Goal: Task Accomplishment & Management: Use online tool/utility

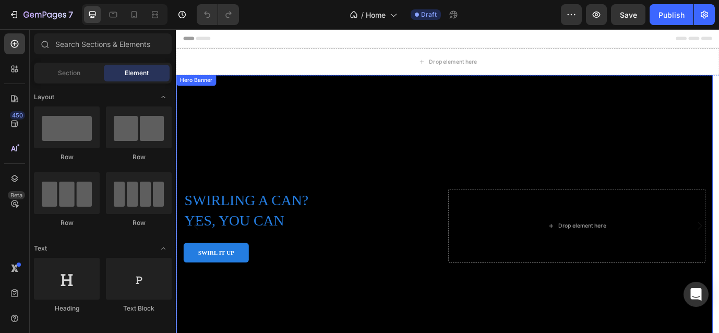
click at [597, 181] on div "Background Image" at bounding box center [485, 256] width 618 height 348
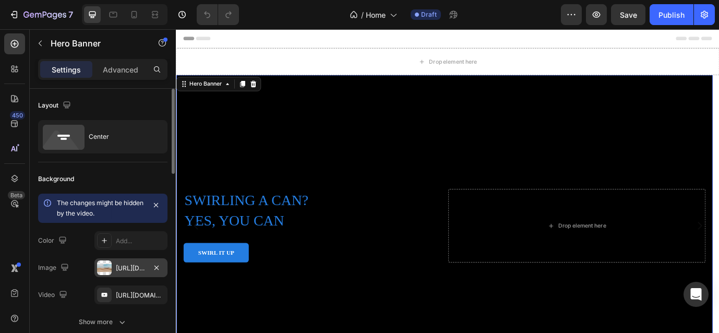
click at [136, 270] on div "[URL][DOMAIN_NAME]" at bounding box center [131, 268] width 30 height 9
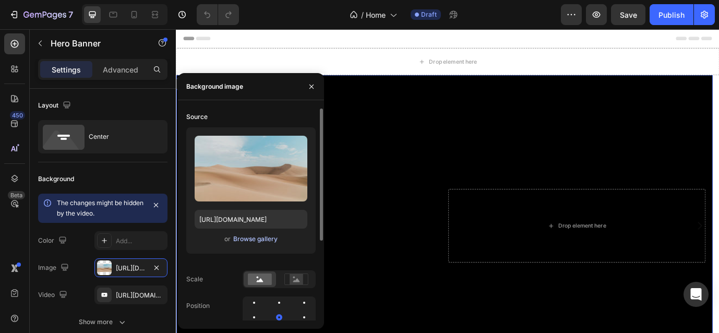
click at [251, 237] on div "Browse gallery" at bounding box center [255, 238] width 44 height 9
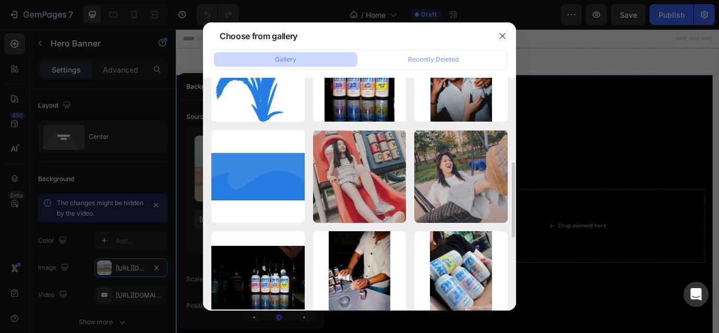
scroll to position [486, 0]
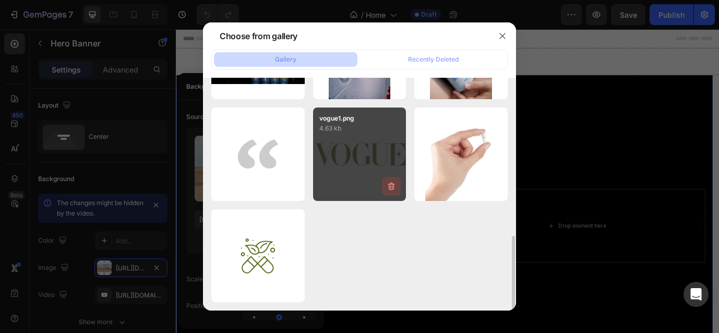
click at [392, 187] on icon "button" at bounding box center [391, 186] width 10 height 10
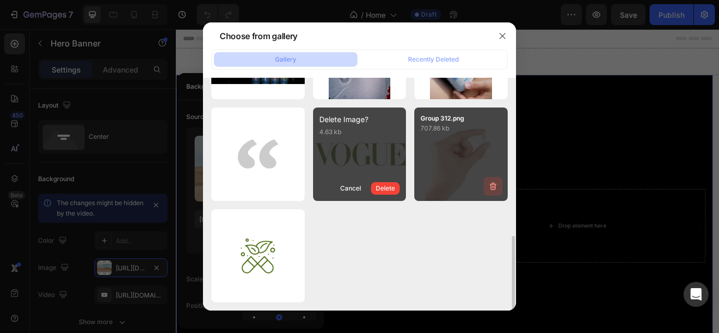
click at [494, 188] on icon "button" at bounding box center [493, 186] width 10 height 10
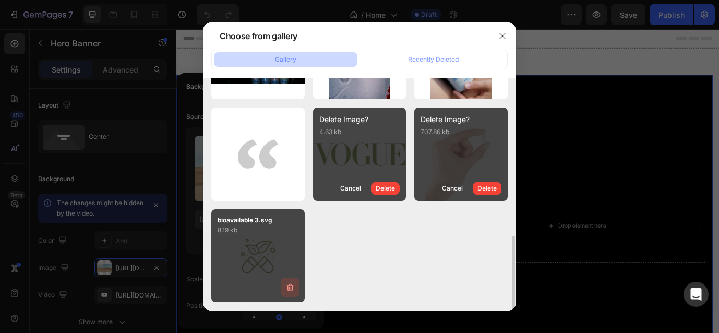
click at [289, 288] on icon "button" at bounding box center [289, 288] width 1 height 3
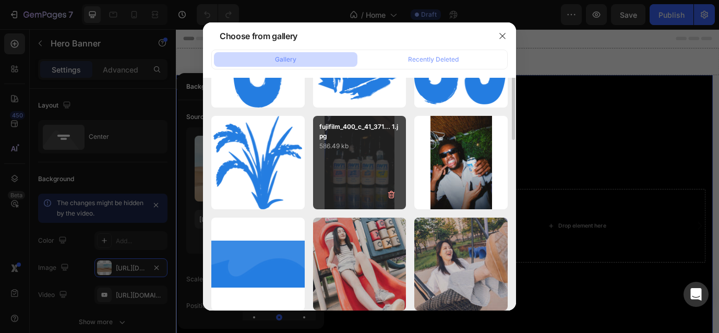
scroll to position [0, 0]
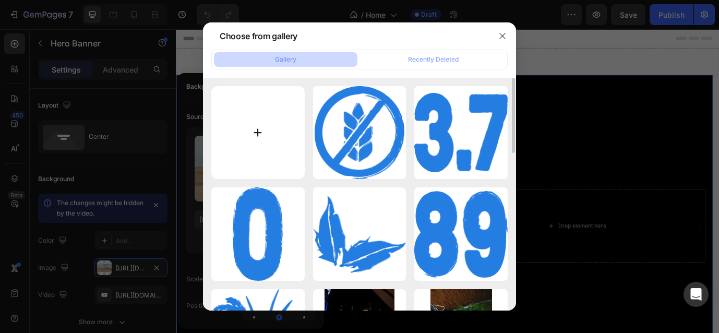
click at [254, 138] on input "file" at bounding box center [257, 132] width 93 height 93
click at [503, 33] on icon "button" at bounding box center [502, 36] width 8 height 8
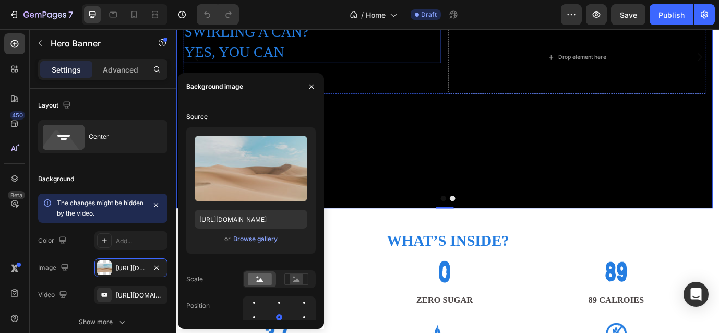
scroll to position [209, 0]
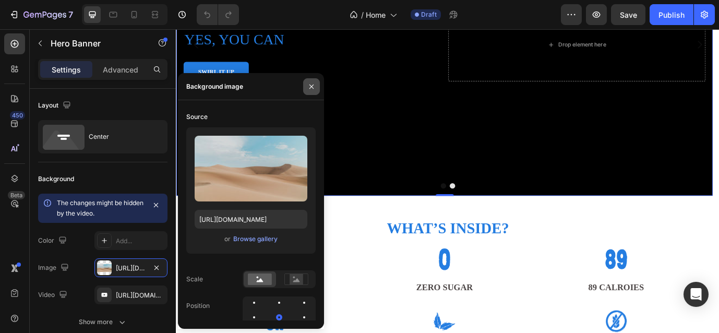
click at [318, 82] on button "button" at bounding box center [311, 86] width 17 height 17
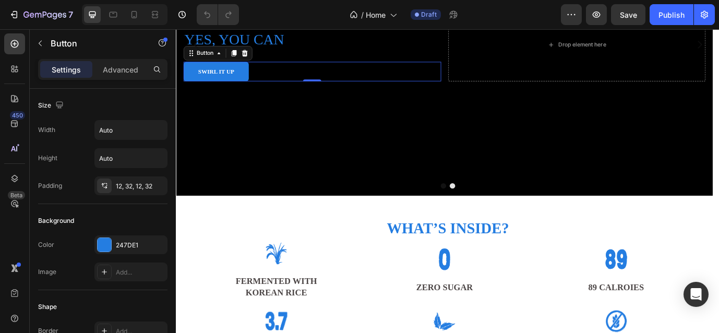
click at [295, 68] on div "SWIRL IT UP Button 0" at bounding box center [332, 78] width 297 height 23
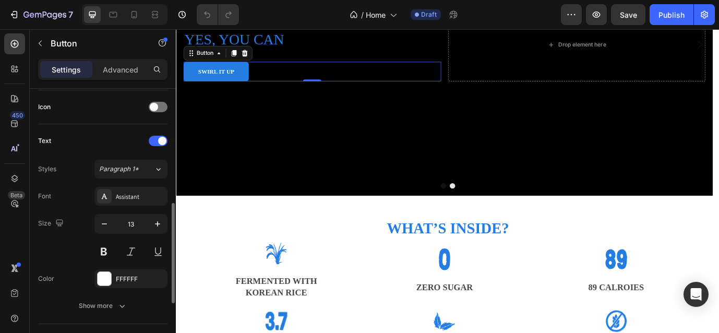
scroll to position [474, 0]
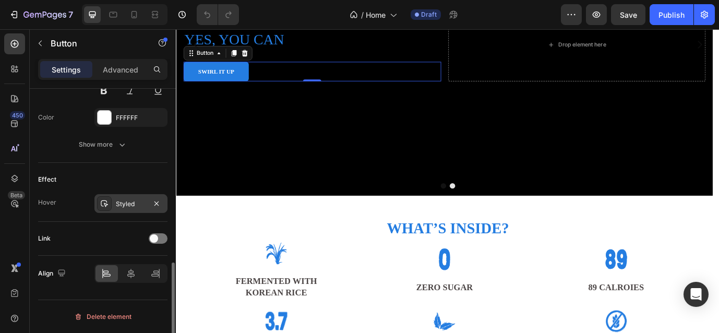
click at [144, 204] on div "Styled" at bounding box center [131, 203] width 30 height 9
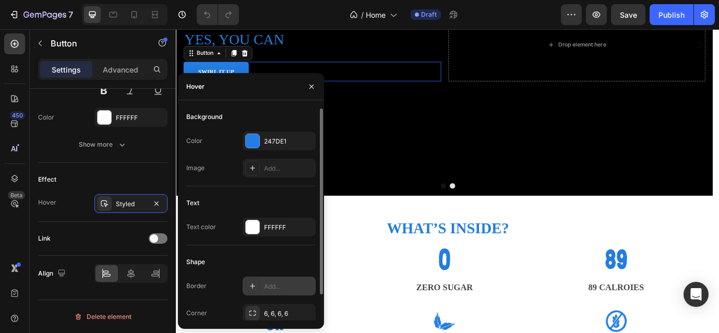
scroll to position [29, 0]
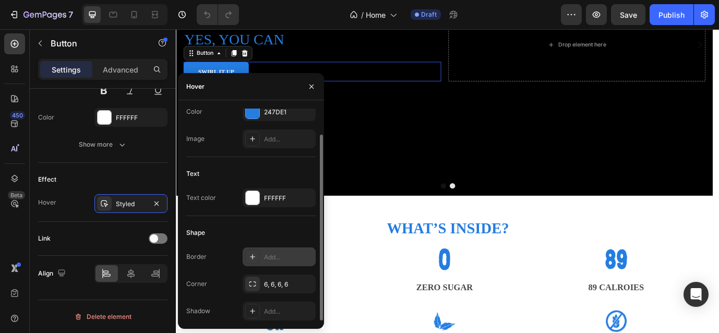
click at [281, 250] on div "Add..." at bounding box center [279, 256] width 73 height 19
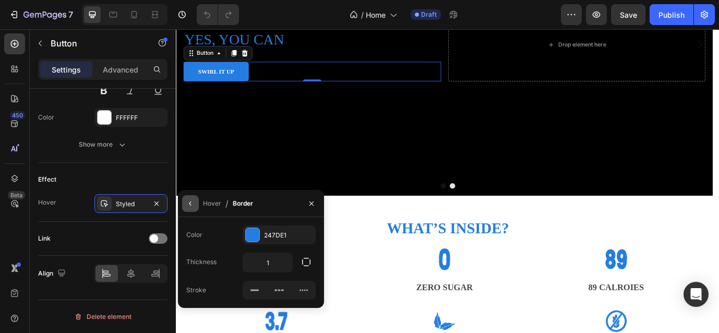
click at [193, 201] on icon "button" at bounding box center [190, 203] width 8 height 8
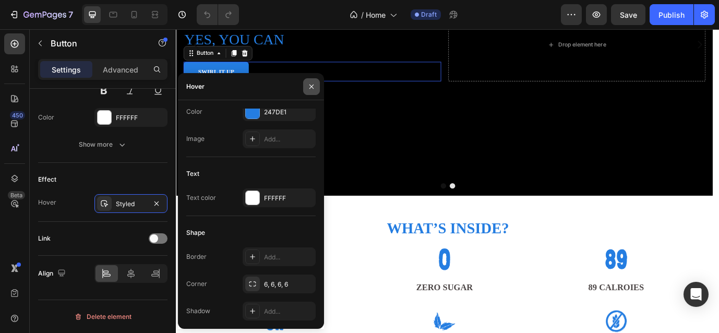
click at [313, 88] on icon "button" at bounding box center [311, 86] width 4 height 4
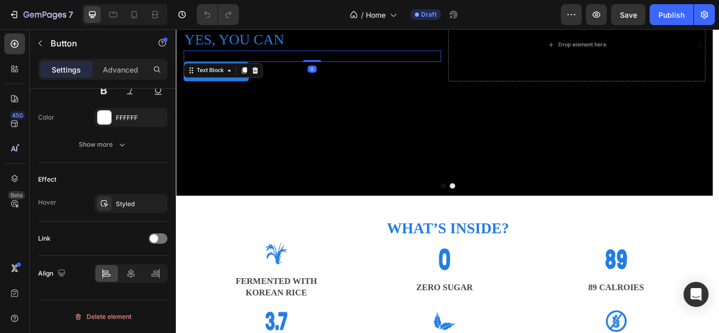
click at [357, 58] on p "BITS OF REAL RICE STTLE AT THE BOTTOM" at bounding box center [332, 60] width 295 height 11
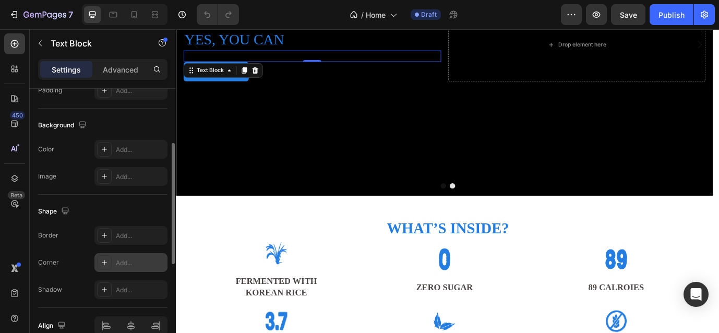
scroll to position [188, 0]
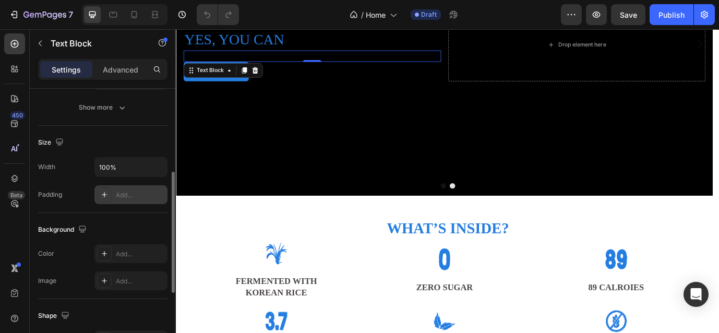
click at [132, 194] on div "Add..." at bounding box center [140, 194] width 49 height 9
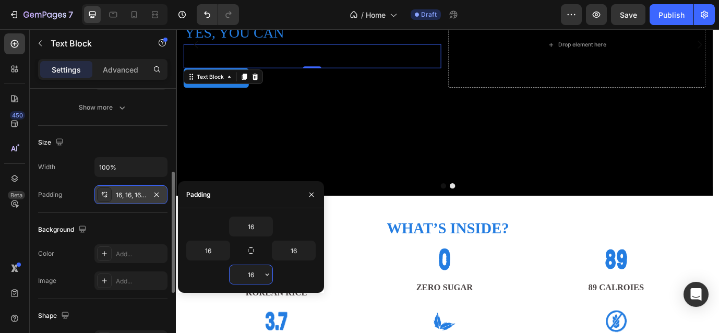
click at [260, 280] on input "16" at bounding box center [251, 274] width 43 height 19
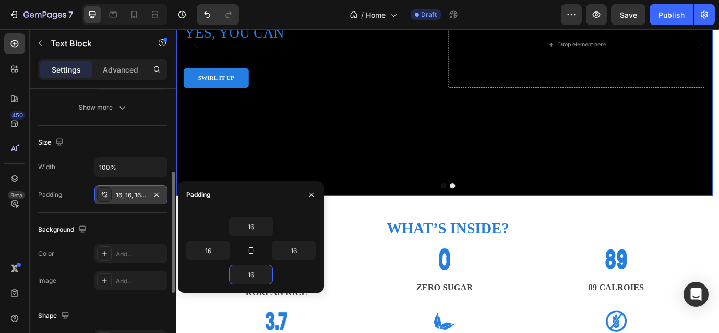
click at [337, 132] on div "Background Image" at bounding box center [485, 47] width 618 height 348
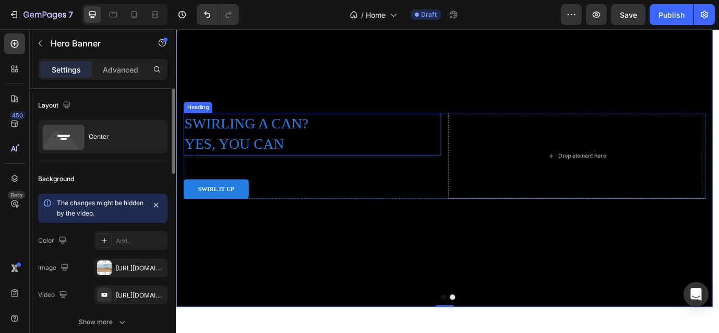
scroll to position [52, 0]
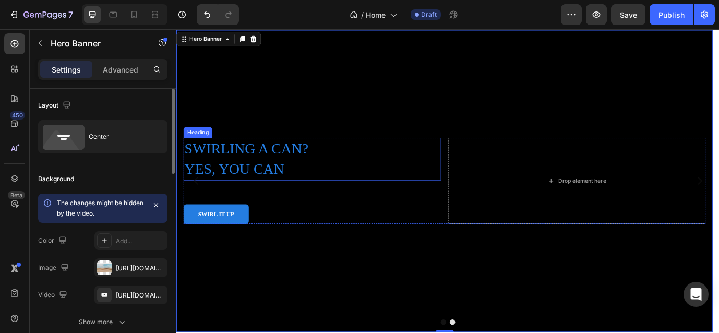
click at [284, 176] on h2 "SWIRLING A CAN? YES, YOU CAN" at bounding box center [332, 178] width 297 height 49
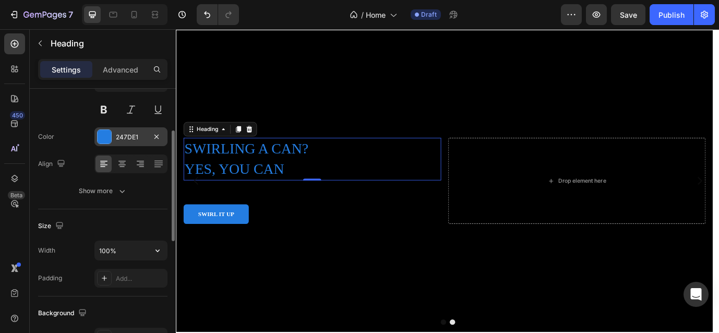
scroll to position [157, 0]
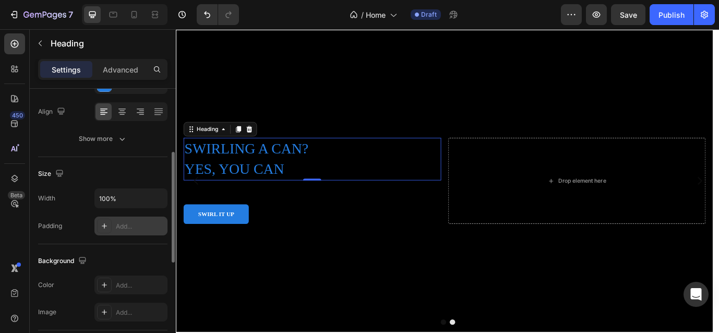
click at [137, 224] on div "Add..." at bounding box center [140, 226] width 49 height 9
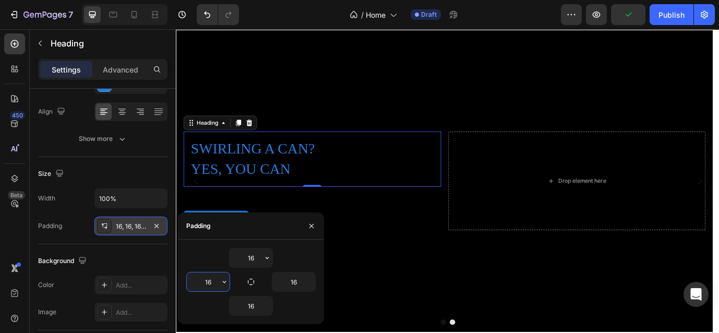
click at [216, 280] on input "16" at bounding box center [208, 281] width 43 height 19
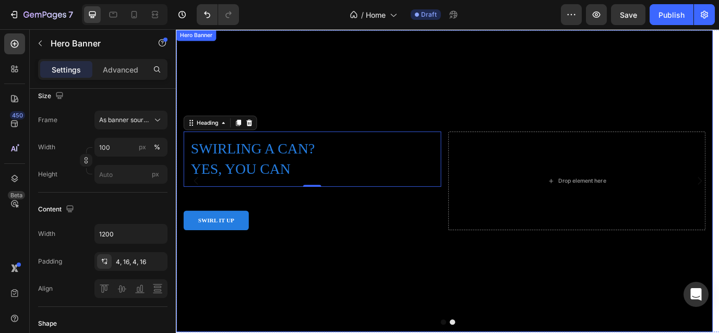
click at [255, 290] on div "Background Image" at bounding box center [485, 204] width 618 height 348
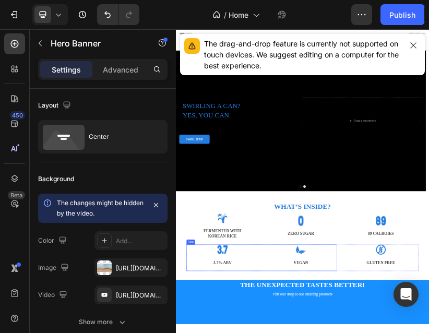
scroll to position [104, 0]
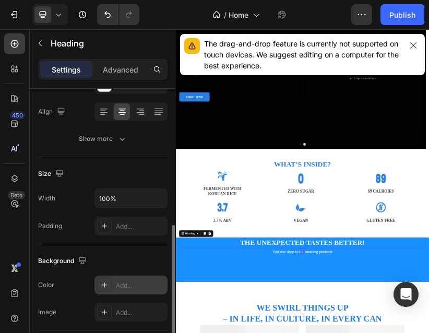
scroll to position [209, 0]
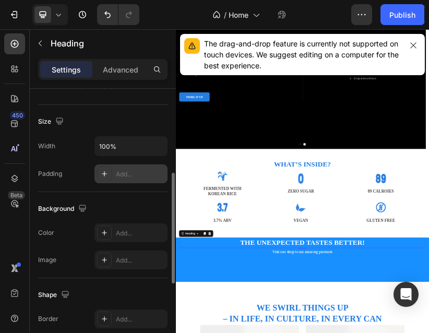
click at [124, 176] on div "Add..." at bounding box center [140, 174] width 49 height 9
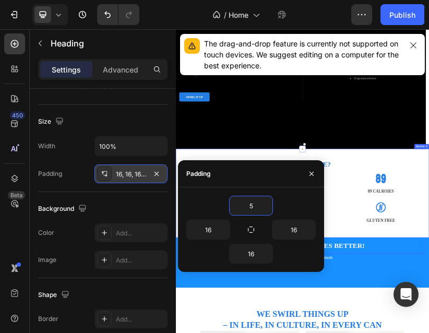
type input "50"
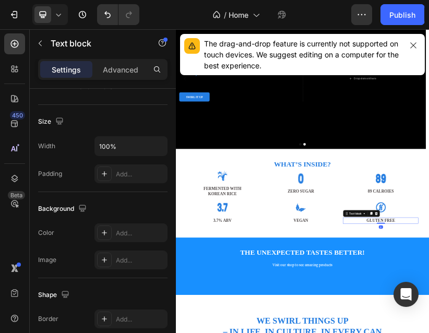
scroll to position [0, 0]
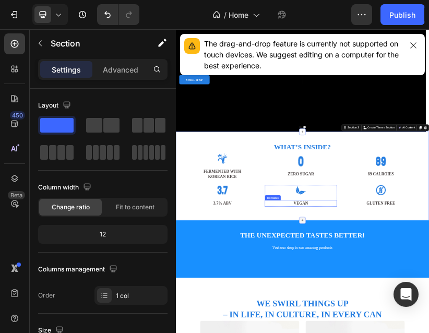
scroll to position [157, 0]
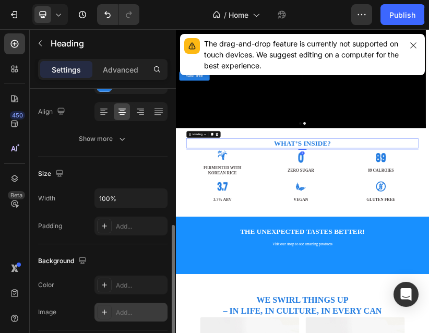
scroll to position [209, 0]
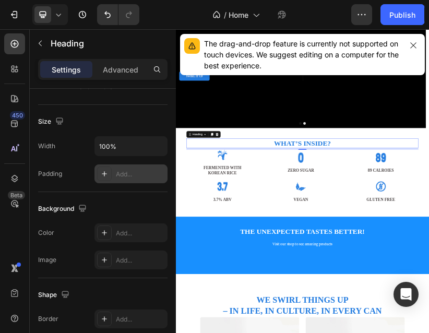
click at [115, 172] on div "Add..." at bounding box center [130, 173] width 73 height 19
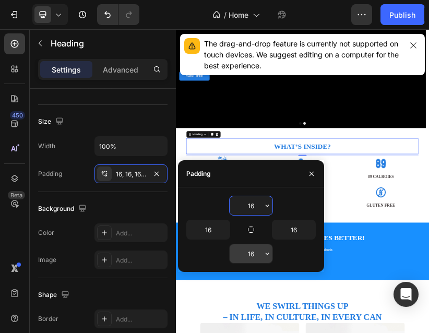
click at [252, 255] on input "16" at bounding box center [251, 253] width 43 height 19
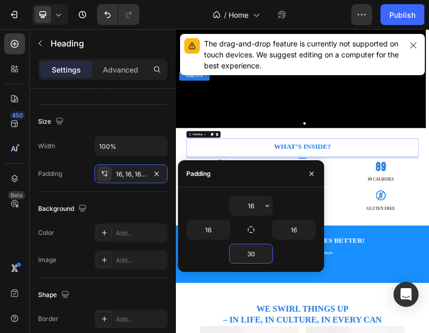
type input "30"
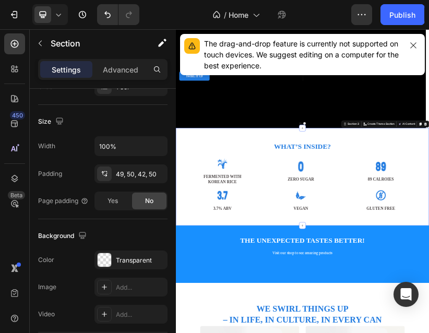
scroll to position [0, 0]
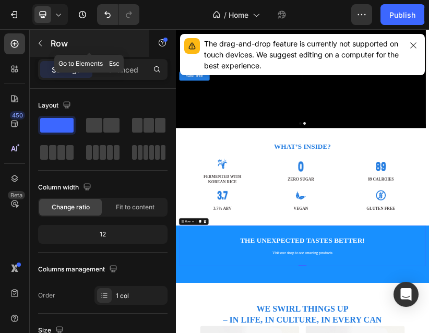
click at [41, 43] on icon "button" at bounding box center [40, 43] width 8 height 8
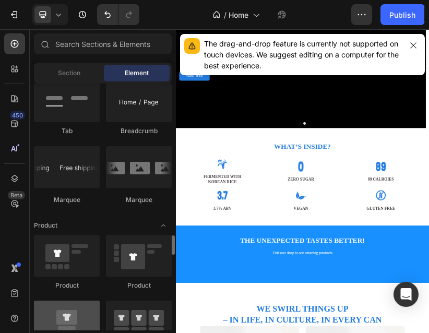
scroll to position [1252, 0]
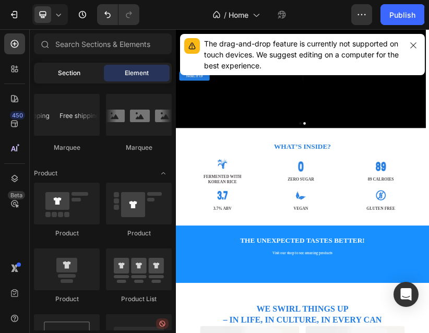
click at [72, 74] on span "Section" at bounding box center [69, 72] width 22 height 9
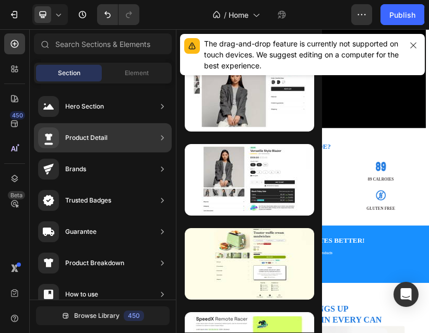
click at [129, 144] on div "Product Detail" at bounding box center [103, 137] width 138 height 29
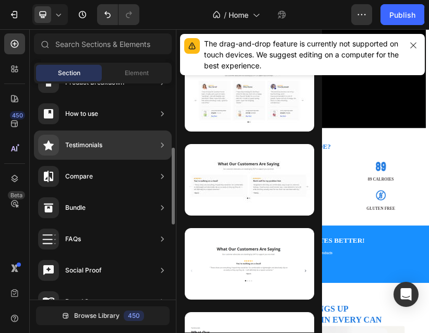
scroll to position [0, 0]
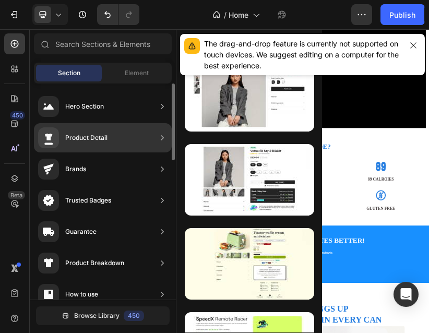
click at [137, 130] on div "Product Detail" at bounding box center [103, 137] width 138 height 29
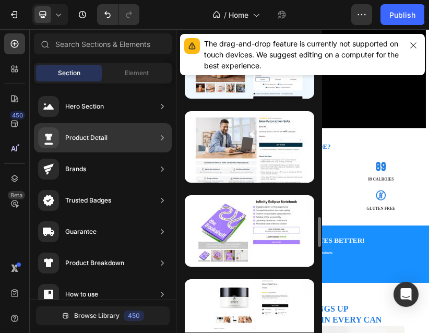
scroll to position [1670, 0]
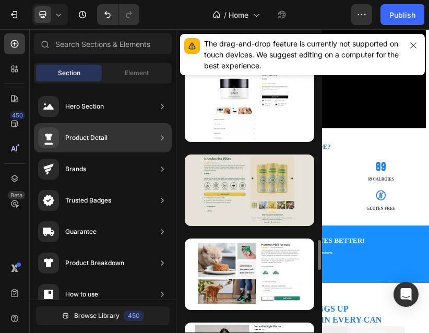
click at [238, 212] on div at bounding box center [249, 189] width 129 height 71
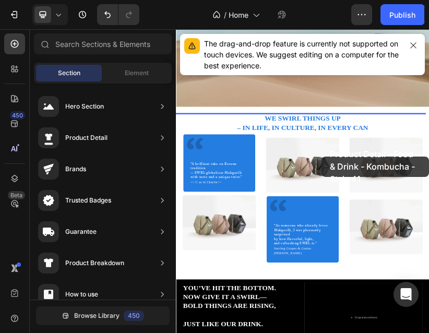
scroll to position [1374, 0]
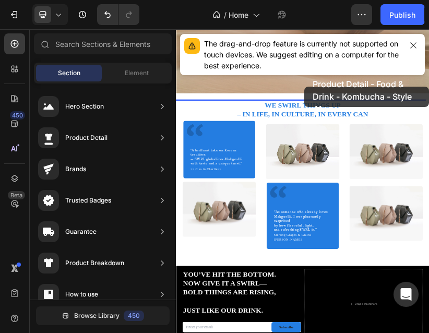
drag, startPoint x: 418, startPoint y: 229, endPoint x: 534, endPoint y: 170, distance: 130.0
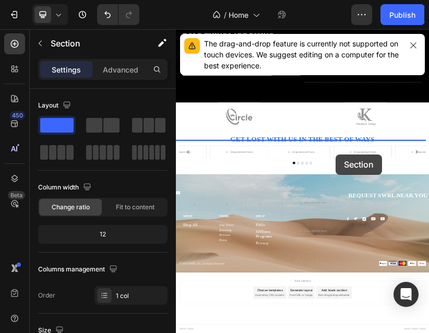
drag, startPoint x: 436, startPoint y: 218, endPoint x: 619, endPoint y: 292, distance: 196.9
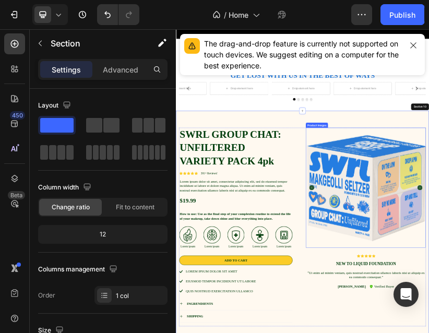
scroll to position [2257, 0]
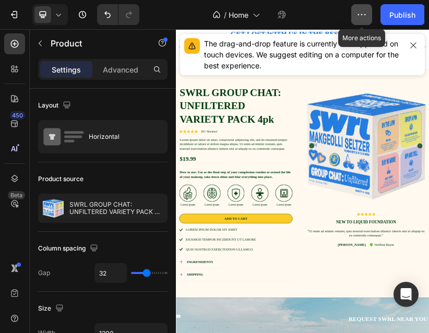
click at [366, 16] on button "button" at bounding box center [361, 14] width 21 height 21
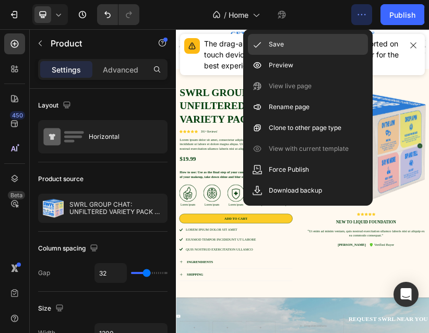
click at [282, 55] on div "Save" at bounding box center [308, 65] width 120 height 21
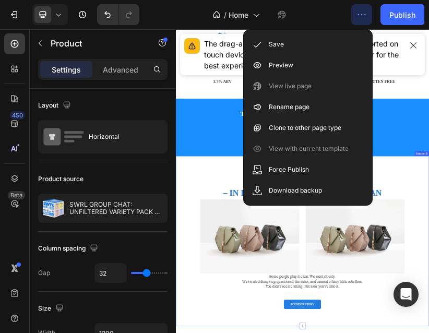
scroll to position [157, 0]
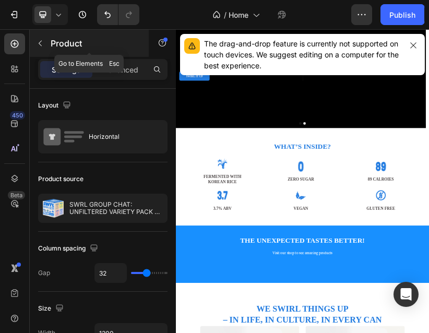
click at [34, 42] on button "button" at bounding box center [40, 43] width 17 height 17
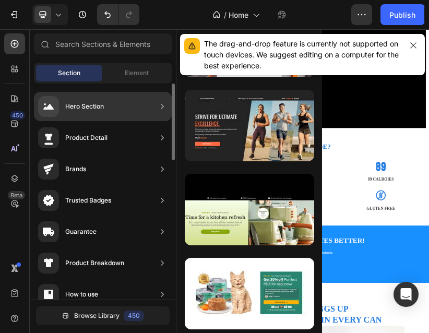
scroll to position [558, 0]
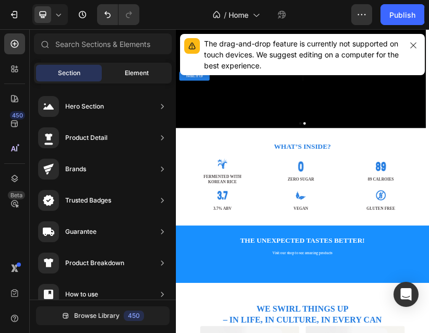
click at [135, 74] on span "Element" at bounding box center [137, 72] width 24 height 9
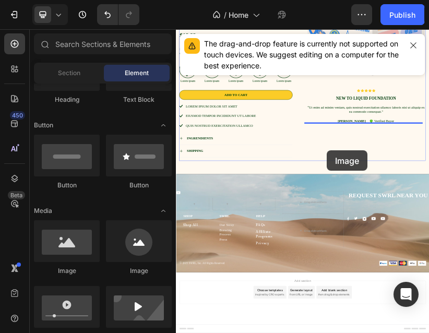
scroll to position [2592, 0]
drag, startPoint x: 243, startPoint y: 289, endPoint x: 549, endPoint y: 333, distance: 309.5
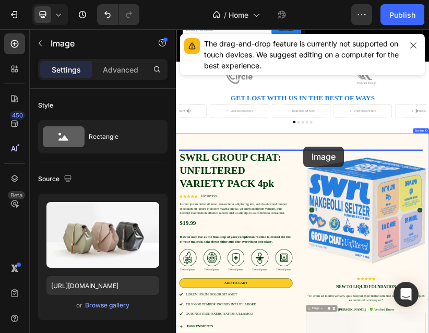
scroll to position [2156, 0]
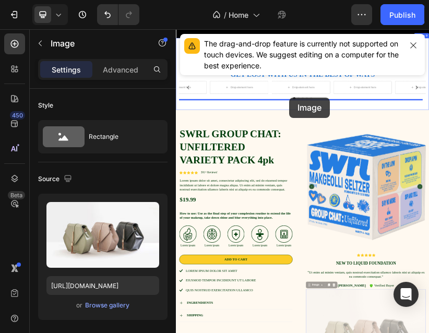
drag, startPoint x: 659, startPoint y: 355, endPoint x: 456, endPoint y: 198, distance: 256.3
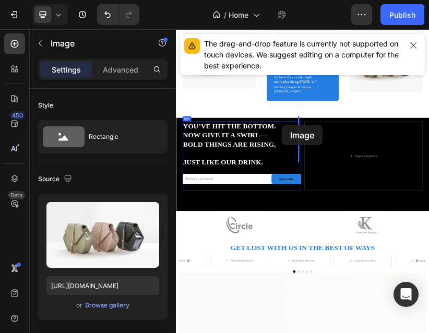
scroll to position [1769, 0]
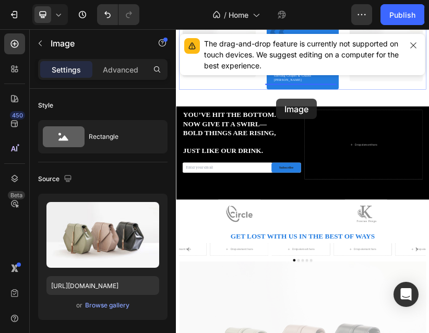
drag, startPoint x: 555, startPoint y: 592, endPoint x: 424, endPoint y: 201, distance: 412.4
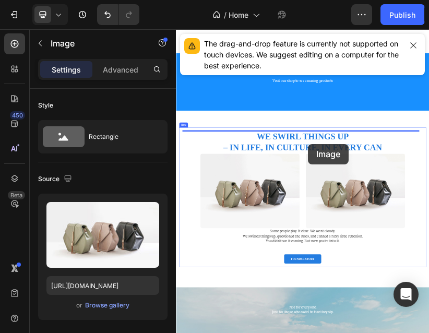
scroll to position [644, 0]
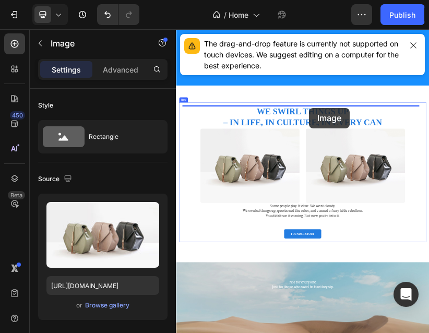
drag, startPoint x: 505, startPoint y: 533, endPoint x: 505, endPoint y: 224, distance: 309.4
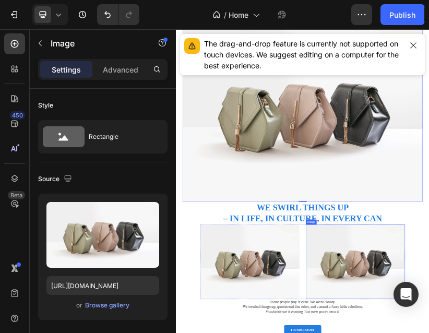
scroll to position [853, 0]
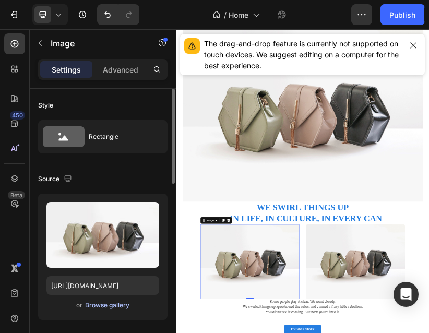
click at [107, 304] on div "Browse gallery" at bounding box center [107, 305] width 44 height 9
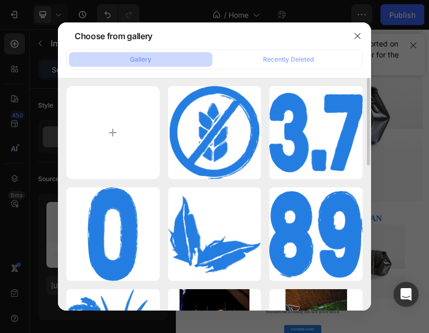
scroll to position [261, 0]
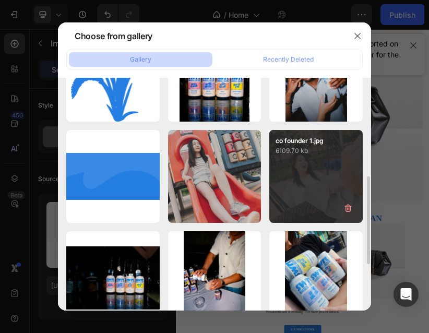
click at [309, 181] on div "co founder 1.jpg 6109.70 kb" at bounding box center [315, 176] width 93 height 93
type input "https://cdn.shopify.com/s/files/1/0669/2431/4784/files/gempages_581707711498945…"
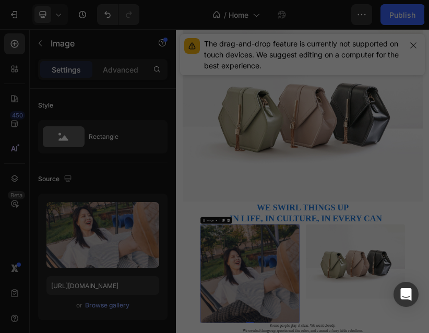
click at [309, 181] on div "co founder 1.jpg 6109.70 kb" at bounding box center [315, 176] width 93 height 93
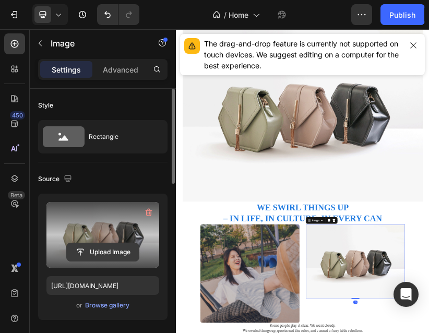
click at [106, 251] on input "file" at bounding box center [103, 252] width 72 height 18
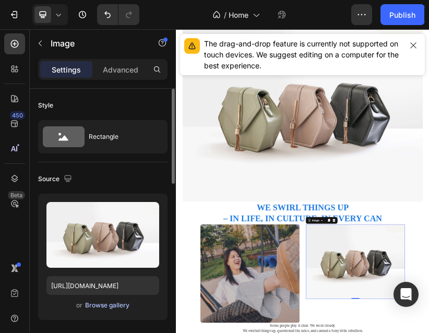
click at [112, 303] on div "Browse gallery" at bounding box center [107, 305] width 44 height 9
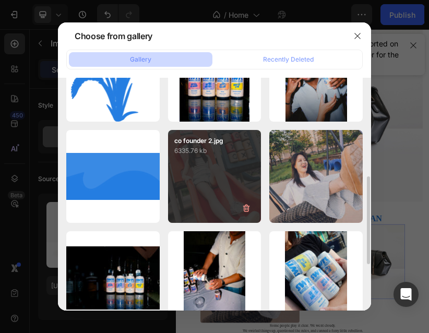
click at [222, 175] on div "co founder 2.jpg 6335.76 kb" at bounding box center [214, 176] width 93 height 93
type input "https://cdn.shopify.com/s/files/1/0669/2431/4784/files/gempages_581707711498945…"
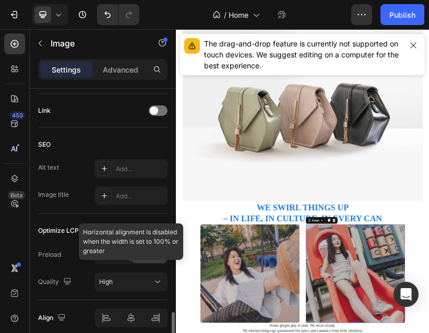
scroll to position [514, 0]
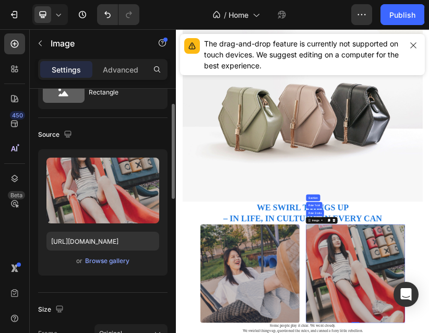
scroll to position [0, 0]
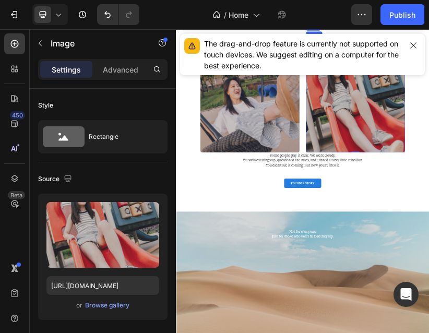
scroll to position [1323, 0]
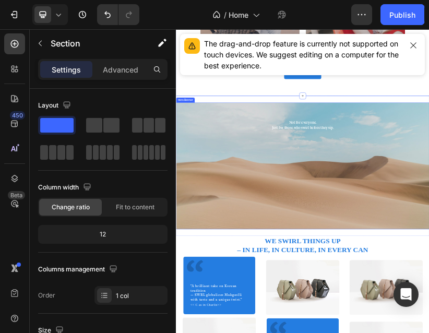
scroll to position [1532, 0]
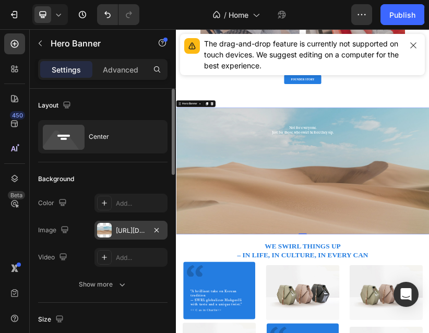
click at [128, 230] on div "[URL][DOMAIN_NAME]" at bounding box center [131, 230] width 30 height 9
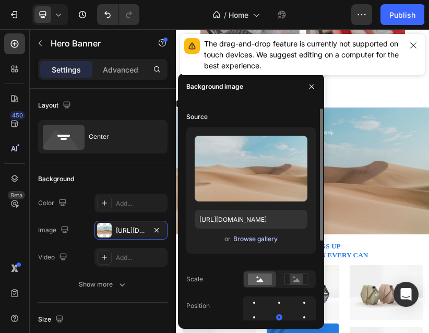
click at [238, 239] on div "Browse gallery" at bounding box center [255, 238] width 44 height 9
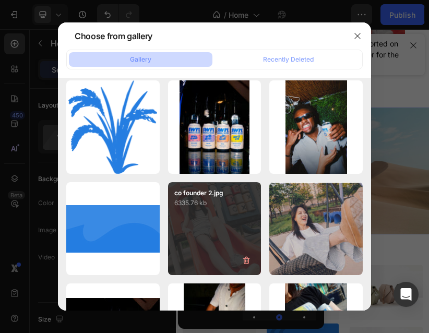
scroll to position [365, 0]
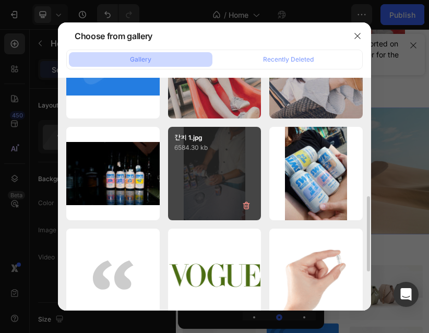
click at [229, 181] on div "간지 1.jpg 6584.30 kb" at bounding box center [214, 173] width 93 height 93
type input "https://cdn.shopify.com/s/files/1/0669/2431/4784/files/gempages_581707711498945…"
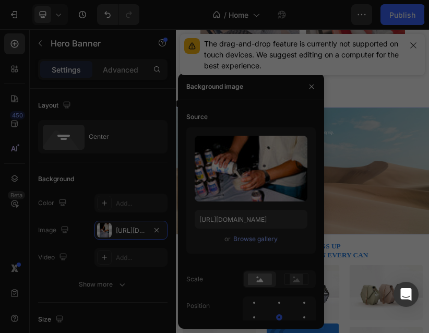
click at [229, 181] on div "간지 1.jpg 6584.30 kb" at bounding box center [214, 173] width 93 height 93
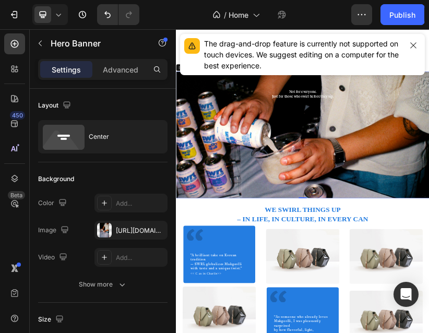
scroll to position [1636, 0]
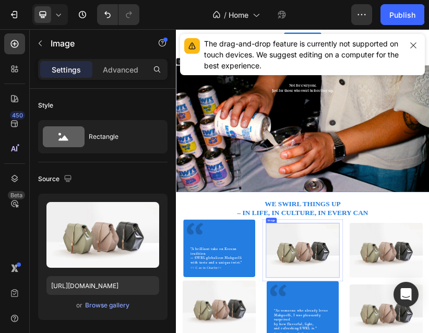
click at [100, 305] on div "Browse gallery" at bounding box center [107, 305] width 44 height 9
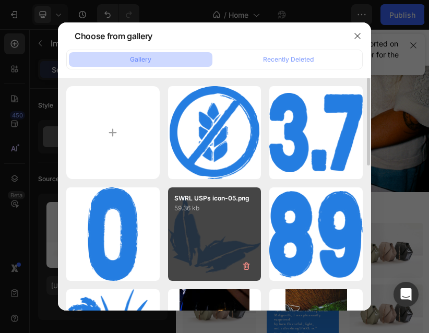
scroll to position [52, 0]
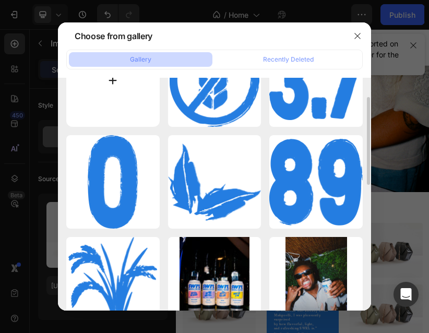
click at [126, 94] on input "file" at bounding box center [112, 80] width 93 height 93
type input "C:\fakepath\fujifilm_400_c_41_3710_95294_212240_002121750011Artboard 1.jpg"
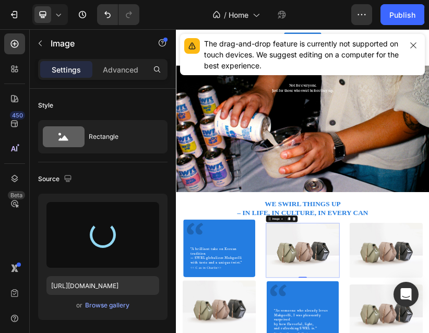
type input "https://cdn.shopify.com/s/files/1/0669/2431/4784/files/gempages_581707711498945…"
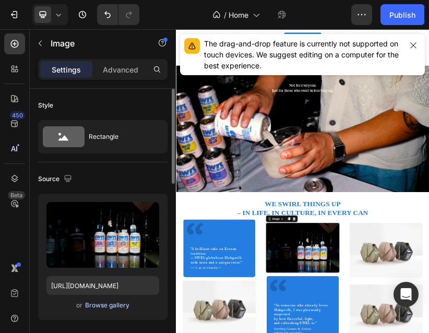
click at [97, 305] on div "Browse gallery" at bounding box center [107, 305] width 44 height 9
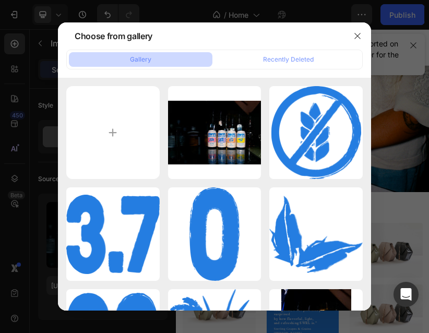
click at [156, 57] on button "Gallery" at bounding box center [141, 59] width 144 height 15
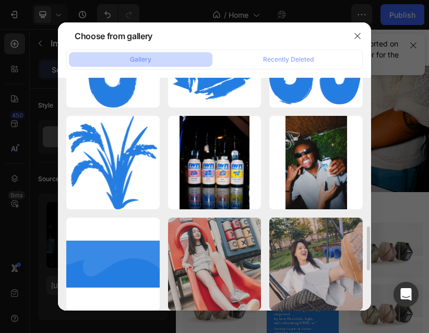
scroll to position [994, 0]
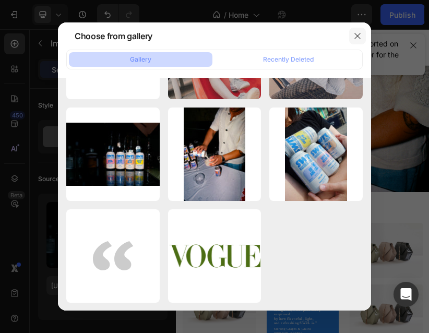
click at [361, 31] on button "button" at bounding box center [357, 36] width 17 height 17
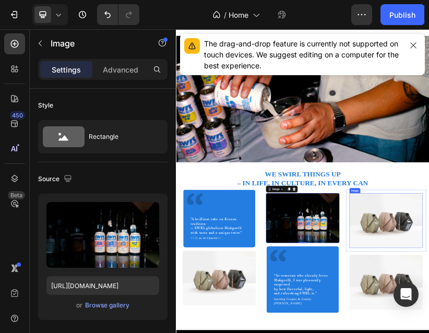
scroll to position [1740, 0]
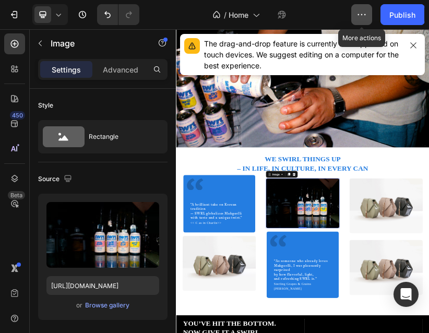
click at [361, 17] on icon "button" at bounding box center [361, 14] width 10 height 10
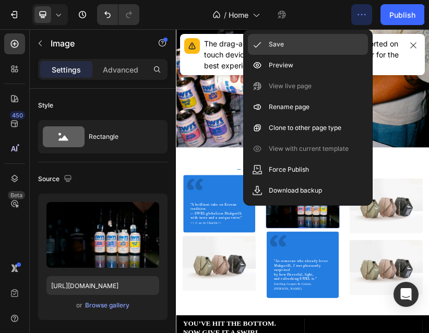
click at [317, 55] on div "Save" at bounding box center [308, 65] width 120 height 21
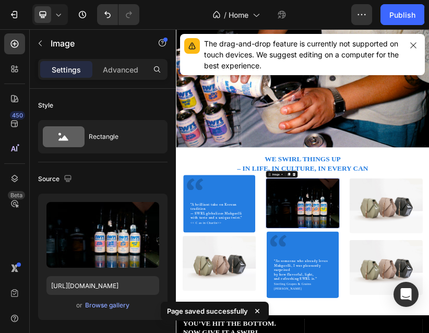
click at [330, 8] on div "/ Home Draft" at bounding box center [250, 14] width 204 height 21
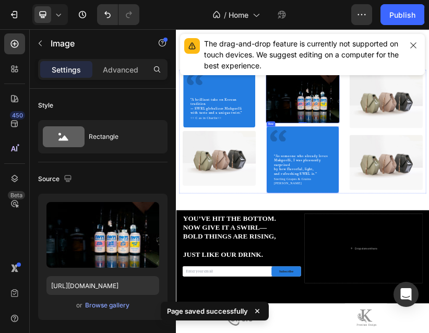
scroll to position [2158, 0]
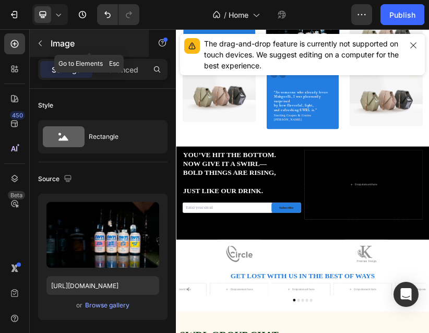
click at [43, 43] on icon "button" at bounding box center [40, 43] width 8 height 8
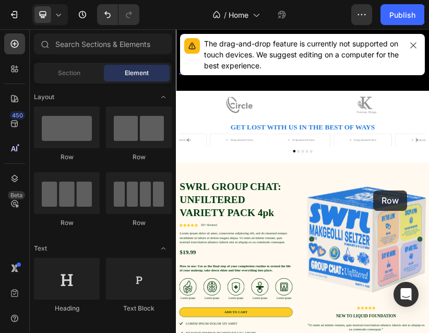
scroll to position [2809, 0]
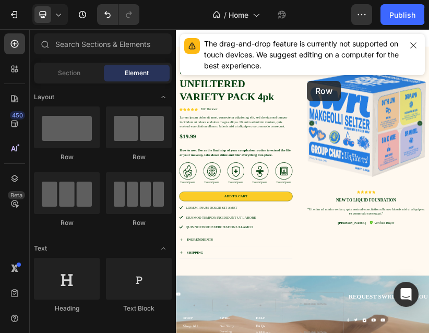
drag, startPoint x: 79, startPoint y: 130, endPoint x: 317, endPoint y: 59, distance: 248.3
click at [313, 0] on div "7 / Home Draft Preview Save Publish 450 Beta Sections(18) Elements(83) Section …" at bounding box center [214, 0] width 429 height 0
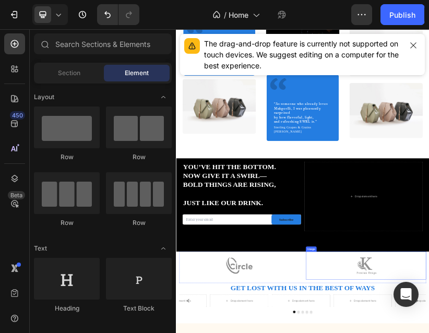
scroll to position [1974, 0]
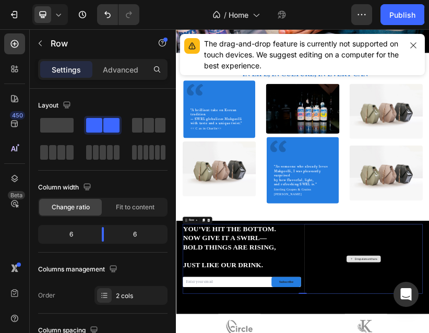
drag, startPoint x: 242, startPoint y: 156, endPoint x: 595, endPoint y: 554, distance: 532.3
click at [63, 126] on span at bounding box center [56, 125] width 33 height 15
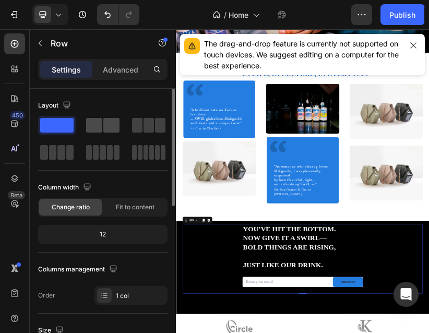
click at [108, 126] on span at bounding box center [111, 125] width 16 height 15
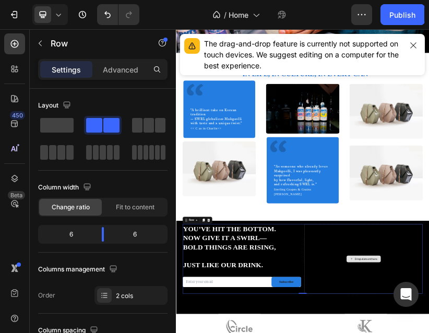
drag, startPoint x: 245, startPoint y: 154, endPoint x: 640, endPoint y: 591, distance: 588.9
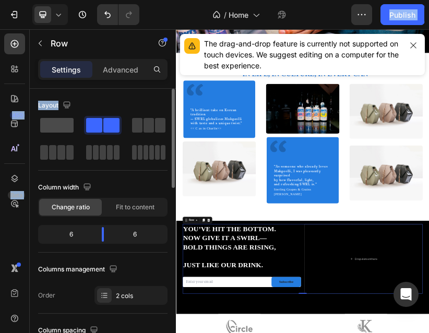
click at [62, 118] on span at bounding box center [56, 125] width 33 height 15
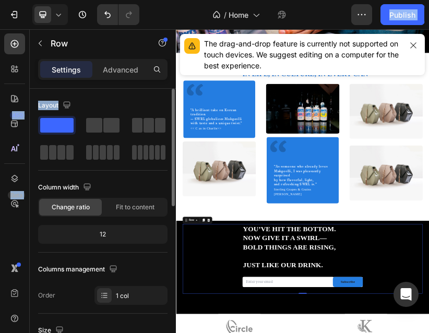
click at [93, 112] on div "Layout" at bounding box center [102, 105] width 129 height 17
click at [130, 116] on div at bounding box center [149, 125] width 38 height 19
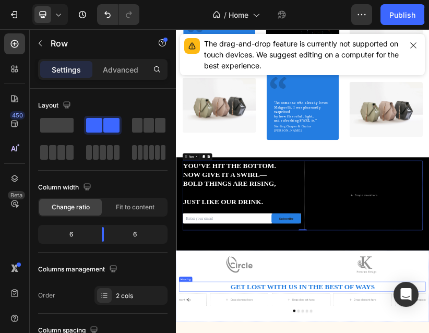
scroll to position [2235, 0]
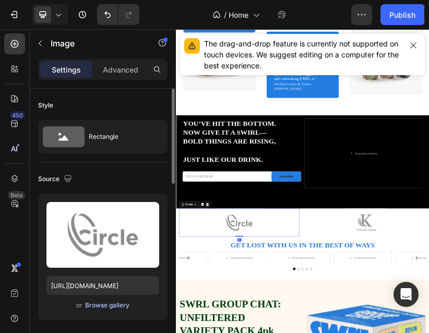
click at [103, 308] on div "Browse gallery" at bounding box center [107, 305] width 44 height 9
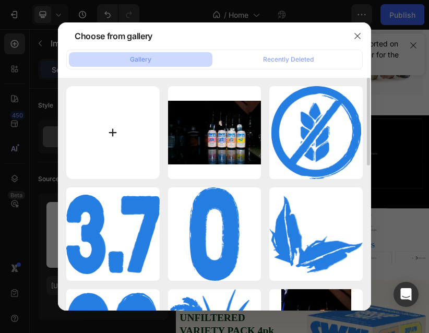
click at [101, 122] on input "file" at bounding box center [112, 132] width 93 height 93
type input "C:\fakepath\보정 1.jpg"
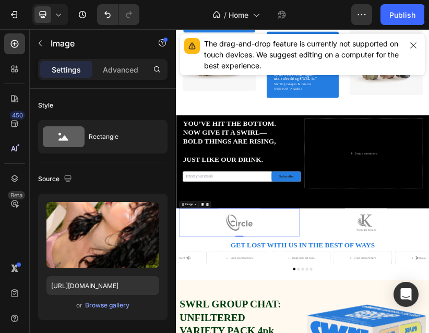
type input "https://cdn.shopify.com/s/files/1/0669/2431/4784/files/gempages_581707711498945…"
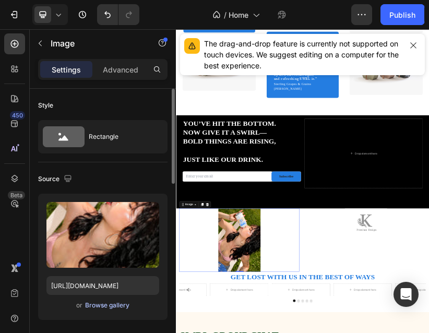
click at [102, 304] on div "Browse gallery" at bounding box center [107, 305] width 44 height 9
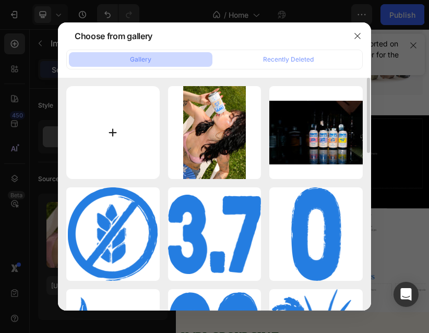
click at [138, 152] on input "file" at bounding box center [112, 132] width 93 height 93
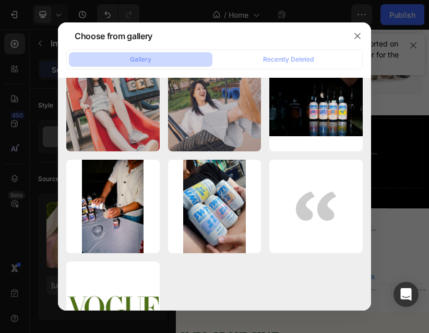
scroll to position [1096, 0]
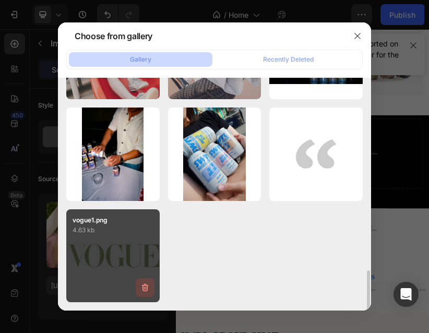
click at [142, 286] on icon "button" at bounding box center [145, 287] width 10 height 10
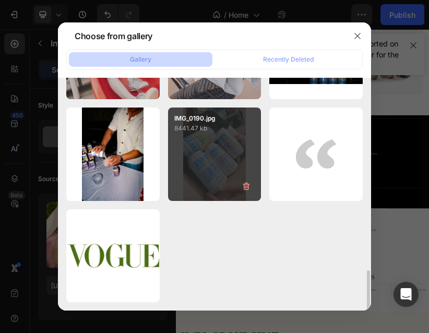
click at [0, 0] on button "Delete" at bounding box center [0, 0] width 0 height 0
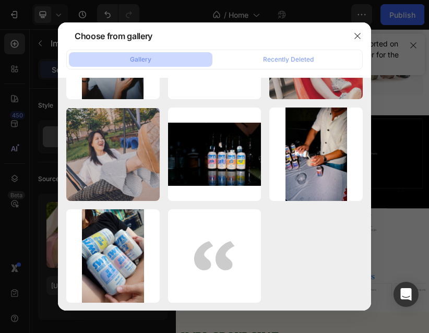
click at [401, 229] on div at bounding box center [214, 166] width 429 height 333
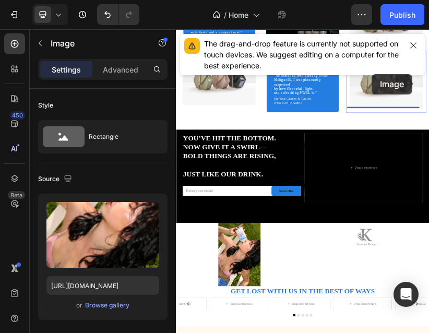
scroll to position [2193, 0]
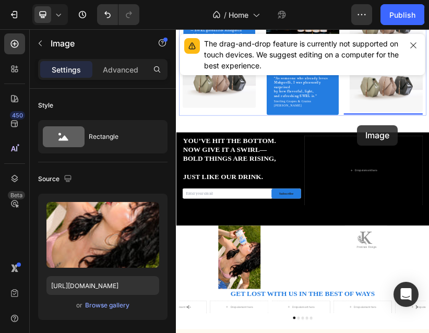
drag, startPoint x: 321, startPoint y: 546, endPoint x: 624, endPoint y: 267, distance: 411.8
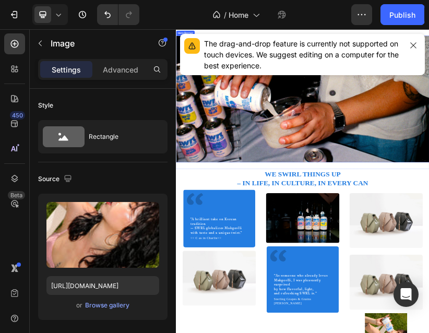
scroll to position [1774, 0]
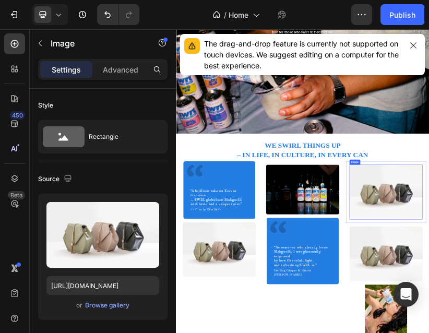
click at [104, 306] on div "Browse gallery" at bounding box center [107, 305] width 44 height 9
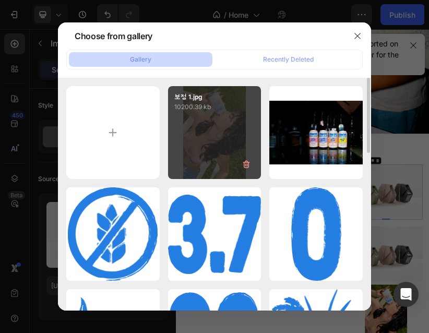
click at [224, 154] on div "보정 1.jpg 10200.39 kb" at bounding box center [214, 132] width 93 height 93
type input "https://cdn.shopify.com/s/files/1/0669/2431/4784/files/gempages_581707711498945…"
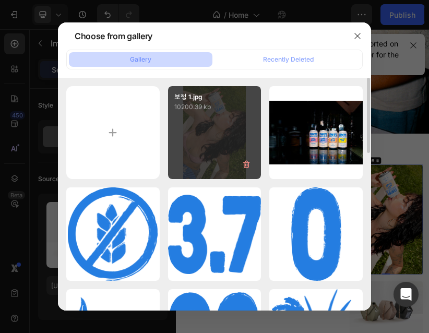
click at [224, 154] on div "보정 1.jpg 10200.39 kb" at bounding box center [214, 132] width 93 height 93
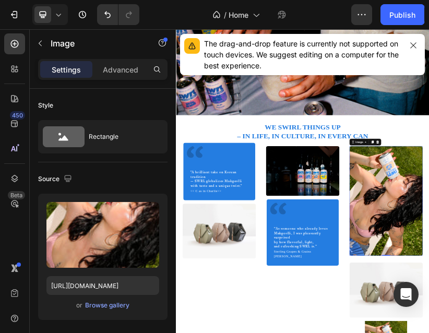
scroll to position [1826, 0]
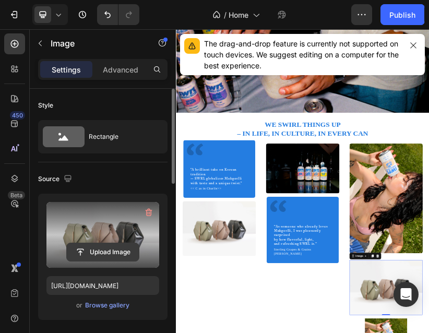
click at [105, 254] on input "file" at bounding box center [103, 252] width 72 height 18
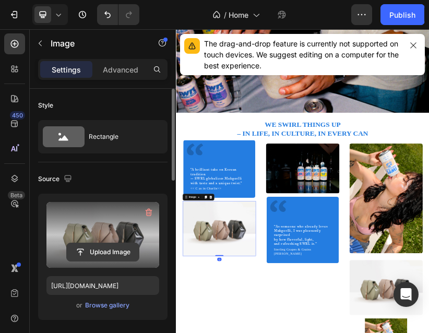
click at [114, 251] on input "file" at bounding box center [103, 252] width 72 height 18
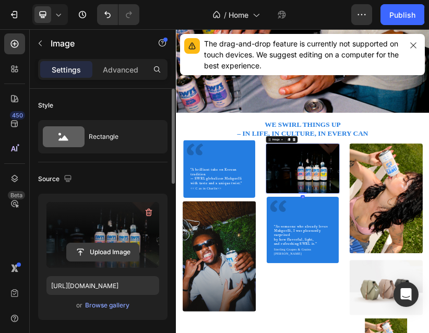
click at [122, 250] on input "file" at bounding box center [103, 252] width 72 height 18
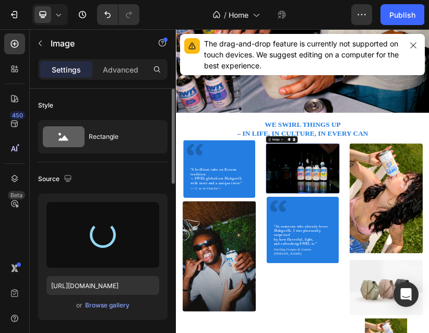
type input "https://cdn.shopify.com/s/files/1/0669/2431/4784/files/gempages_581707711498945…"
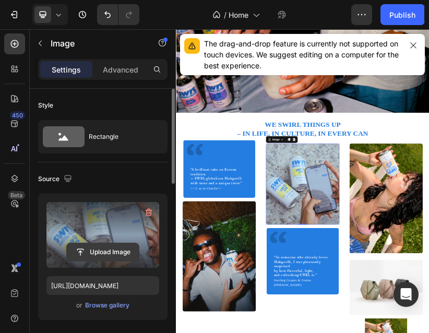
click at [103, 248] on input "file" at bounding box center [103, 252] width 72 height 18
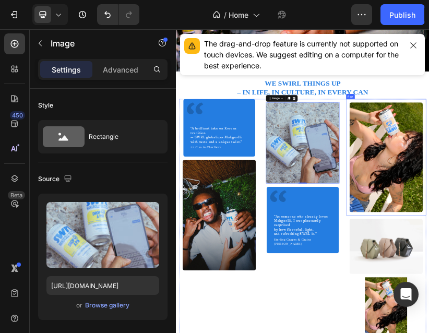
scroll to position [1931, 0]
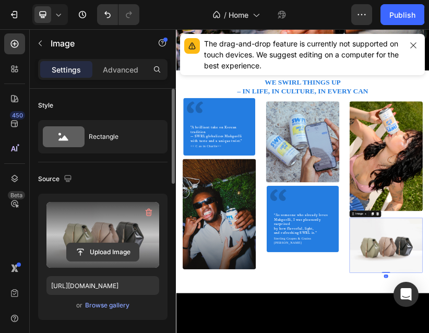
click at [121, 257] on input "file" at bounding box center [103, 252] width 72 height 18
click at [98, 249] on input "file" at bounding box center [103, 252] width 72 height 18
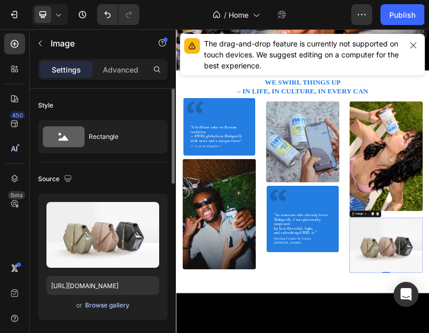
click at [110, 308] on div "Browse gallery" at bounding box center [107, 305] width 44 height 9
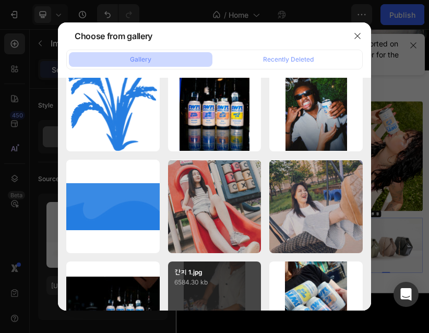
scroll to position [1198, 0]
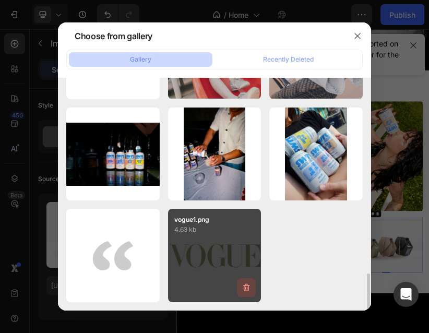
click at [247, 286] on icon "button" at bounding box center [246, 287] width 10 height 10
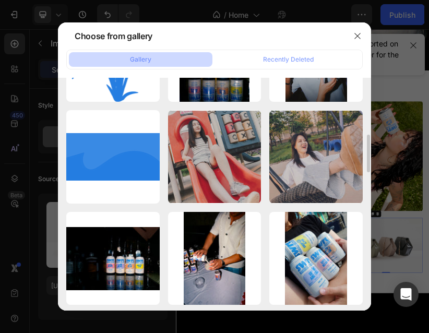
scroll to position [780, 0]
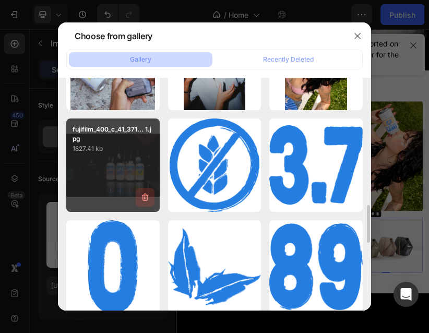
click at [147, 201] on icon "button" at bounding box center [145, 197] width 10 height 10
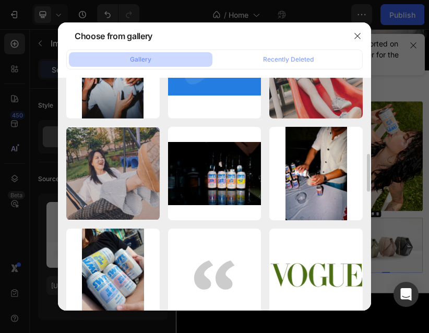
scroll to position [571, 0]
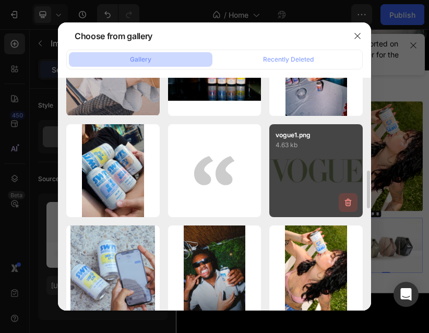
click at [347, 202] on icon "button" at bounding box center [348, 202] width 10 height 10
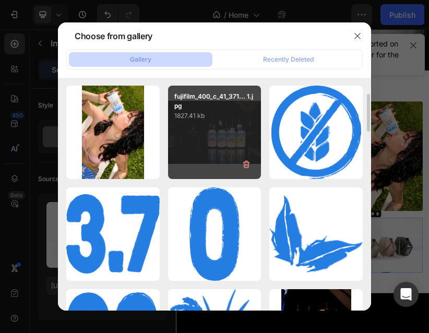
scroll to position [0, 0]
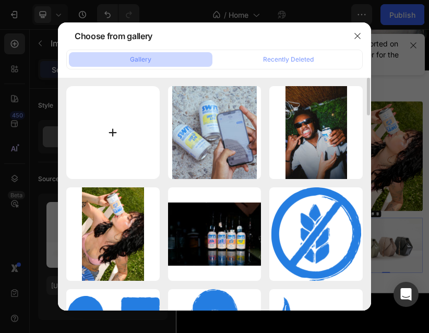
click at [149, 155] on input "file" at bounding box center [112, 132] width 93 height 93
type input "C:\fakepath\푸터 2.jpg"
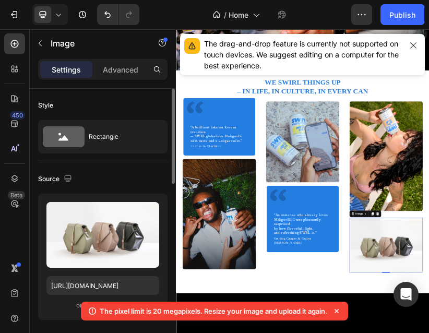
click at [157, 182] on div "Source" at bounding box center [102, 179] width 129 height 17
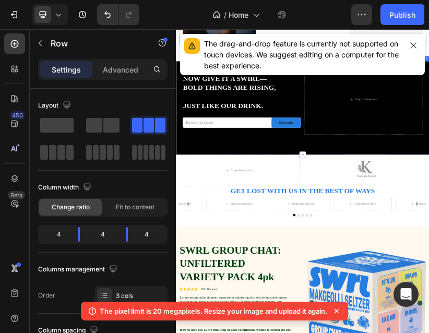
scroll to position [2505, 0]
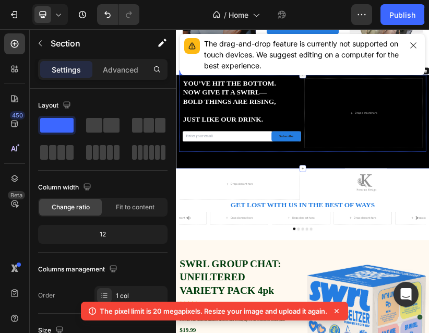
scroll to position [2453, 0]
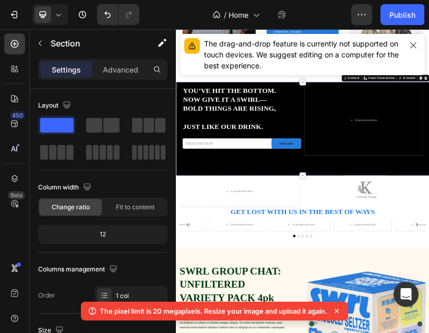
click at [409, 46] on icon "button" at bounding box center [413, 45] width 8 height 8
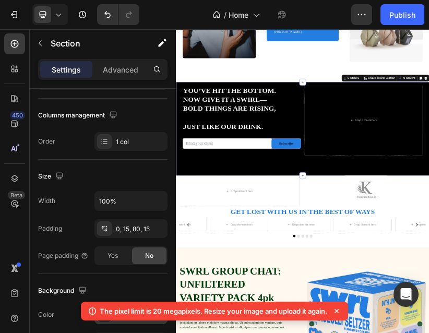
scroll to position [0, 0]
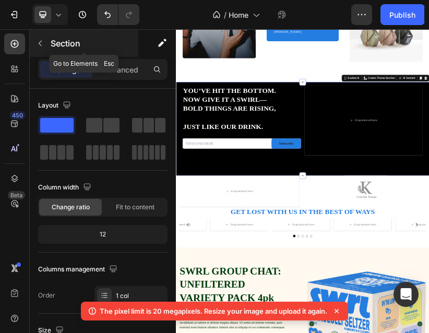
click at [43, 44] on icon "button" at bounding box center [40, 43] width 8 height 8
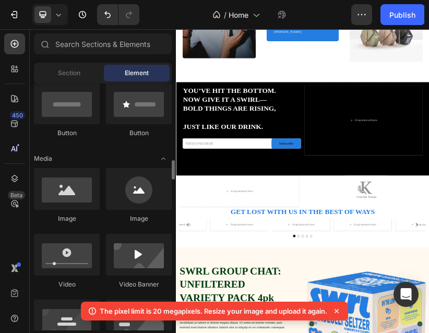
scroll to position [365, 0]
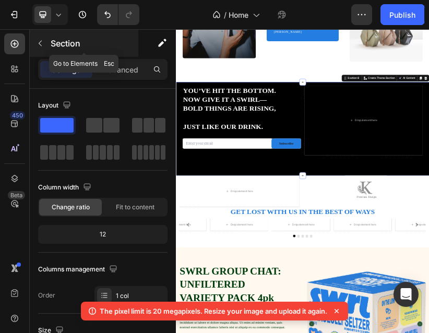
click at [44, 45] on icon "button" at bounding box center [40, 43] width 8 height 8
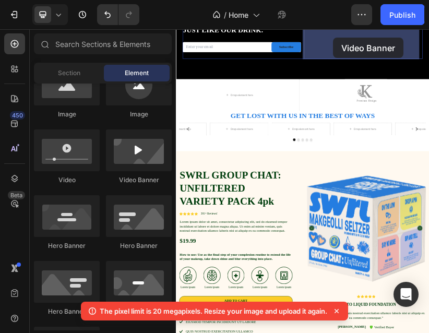
scroll to position [2673, 0]
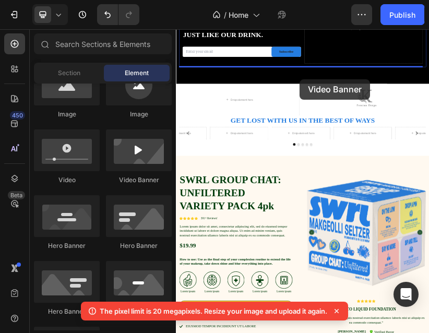
drag, startPoint x: 304, startPoint y: 203, endPoint x: 484, endPoint y: 148, distance: 187.7
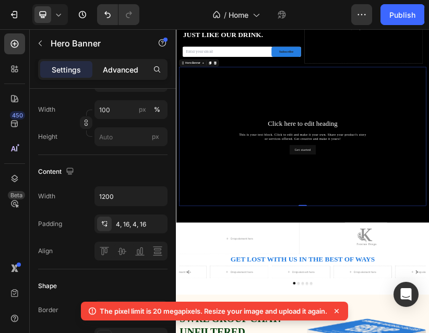
click at [128, 69] on p "Advanced" at bounding box center [120, 69] width 35 height 11
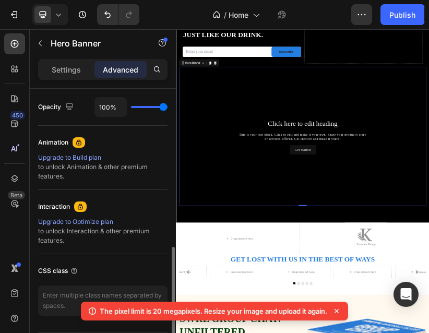
scroll to position [365, 0]
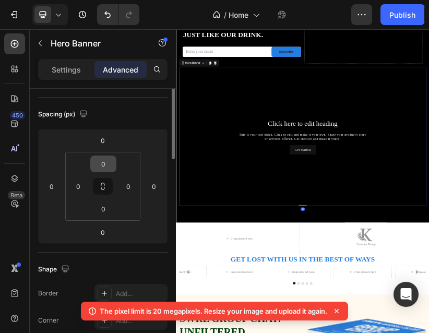
scroll to position [0, 0]
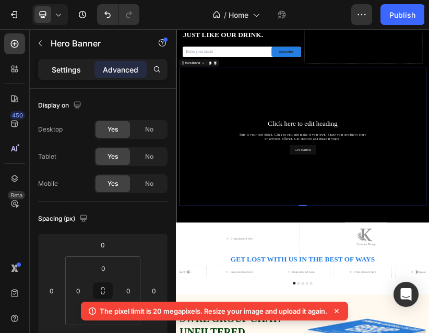
click at [67, 73] on p "Settings" at bounding box center [66, 69] width 29 height 11
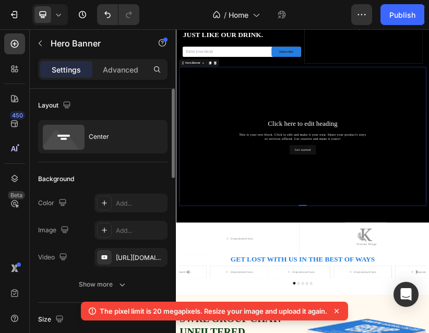
scroll to position [157, 0]
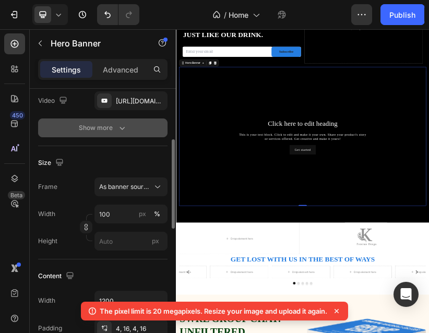
click at [122, 129] on icon "button" at bounding box center [121, 128] width 5 height 3
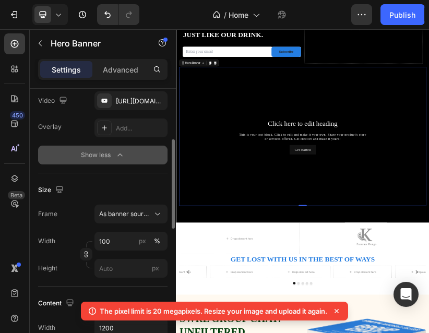
scroll to position [52, 0]
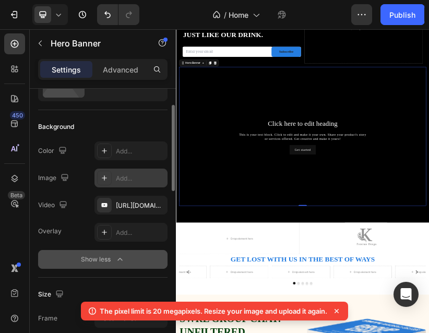
click at [121, 173] on div "Add..." at bounding box center [130, 178] width 73 height 19
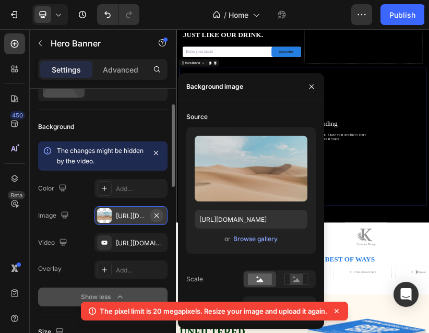
click at [157, 212] on icon "button" at bounding box center [156, 215] width 8 height 8
type input "Auto"
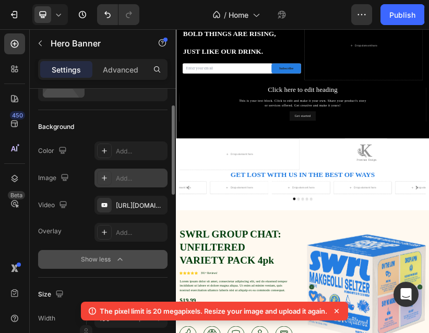
scroll to position [2673, 0]
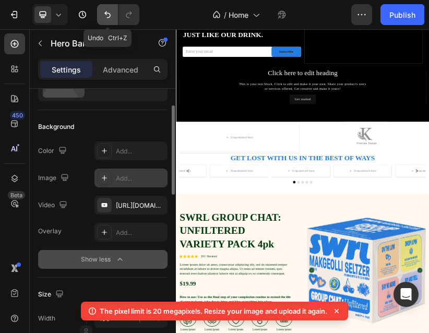
click at [102, 12] on button "Undo/Redo" at bounding box center [107, 14] width 21 height 21
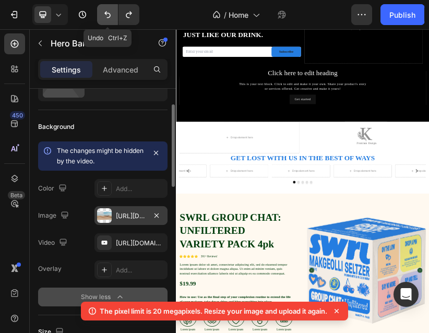
click at [103, 13] on icon "Undo/Redo" at bounding box center [107, 14] width 10 height 10
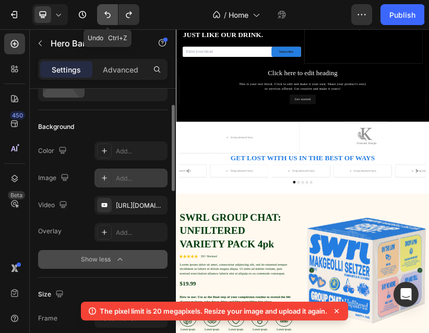
click at [103, 13] on icon "Undo/Redo" at bounding box center [107, 14] width 10 height 10
click at [126, 10] on icon "Undo/Redo" at bounding box center [129, 14] width 10 height 10
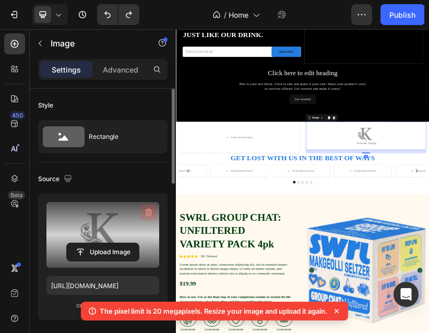
click at [150, 211] on icon "button" at bounding box center [149, 212] width 10 height 10
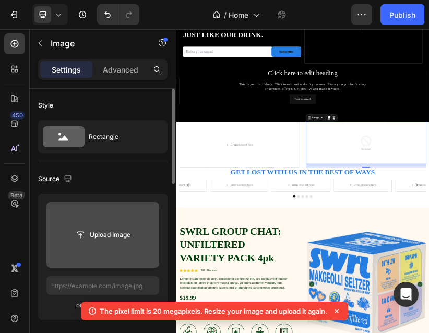
click at [81, 229] on input "file" at bounding box center [103, 235] width 72 height 18
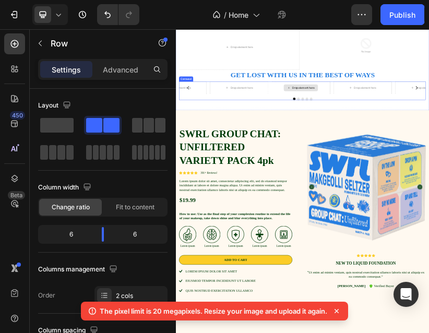
scroll to position [2569, 0]
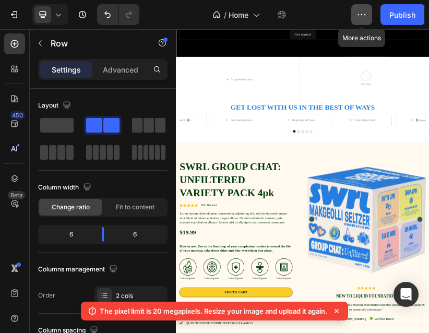
click at [357, 17] on icon "button" at bounding box center [361, 14] width 10 height 10
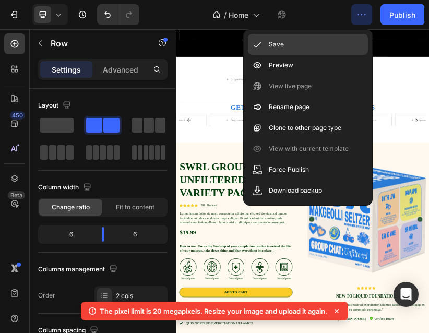
click at [303, 55] on div "Save" at bounding box center [308, 65] width 120 height 21
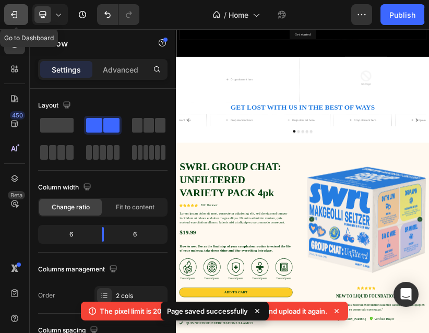
click at [16, 15] on icon "button" at bounding box center [14, 14] width 10 height 10
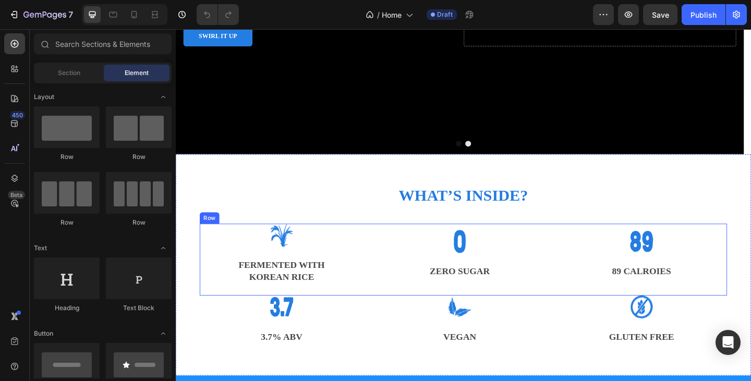
scroll to position [313, 0]
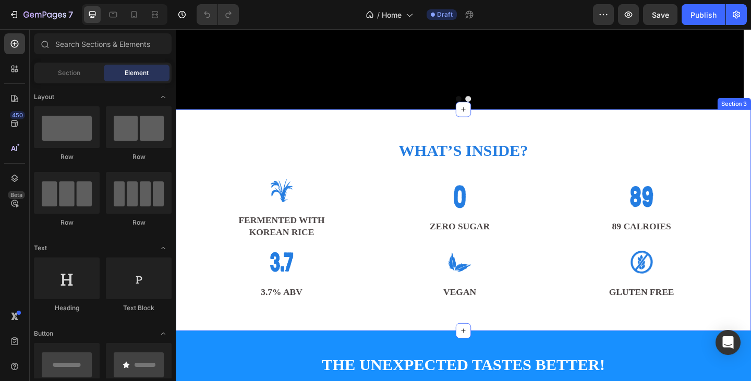
click at [571, 129] on div "WHAT’S INSIDE? Heading Image FERMENTED WITH KOREAN RICE Text block Row Image ZE…" at bounding box center [489, 237] width 626 height 241
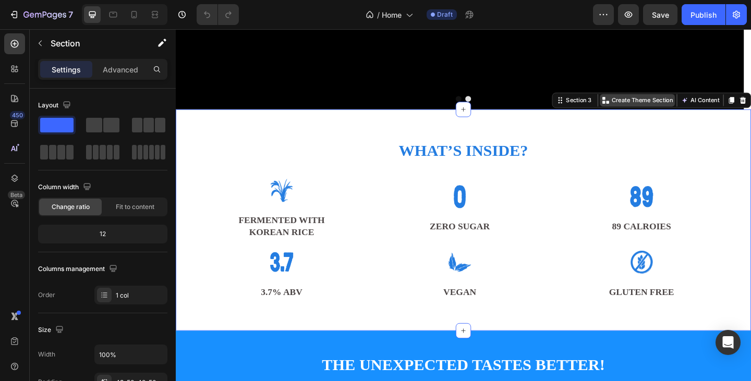
click at [694, 110] on p "Create Theme Section" at bounding box center [683, 106] width 67 height 9
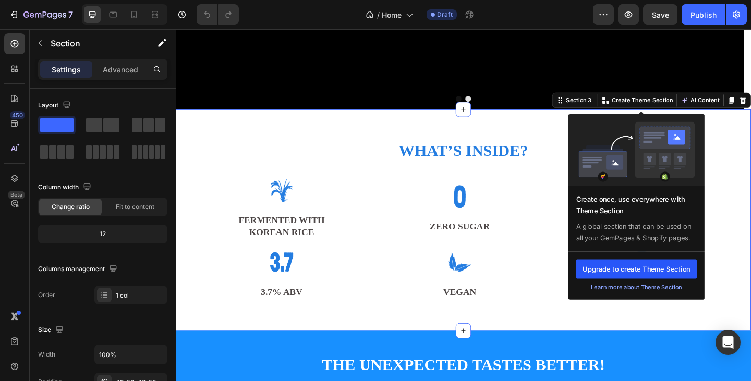
click at [693, 289] on button "Upgrade to create Theme Section" at bounding box center [677, 290] width 131 height 21
click at [691, 107] on p "Create Theme Section" at bounding box center [683, 106] width 67 height 9
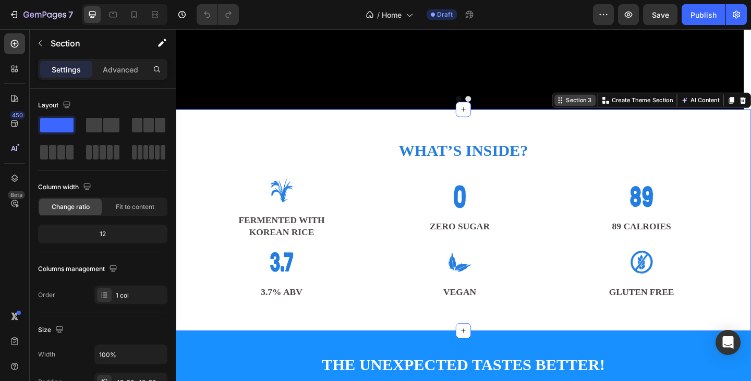
click at [613, 102] on div "Section 3" at bounding box center [615, 106] width 32 height 9
click at [613, 107] on div "Section 3" at bounding box center [615, 106] width 32 height 9
click at [608, 109] on div "Section 3" at bounding box center [615, 106] width 32 height 9
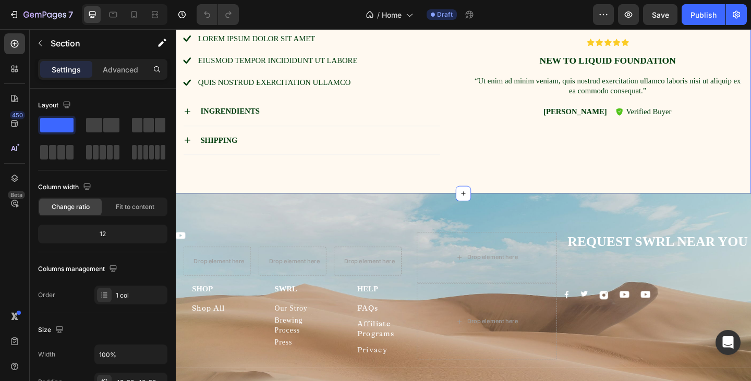
scroll to position [3965, 0]
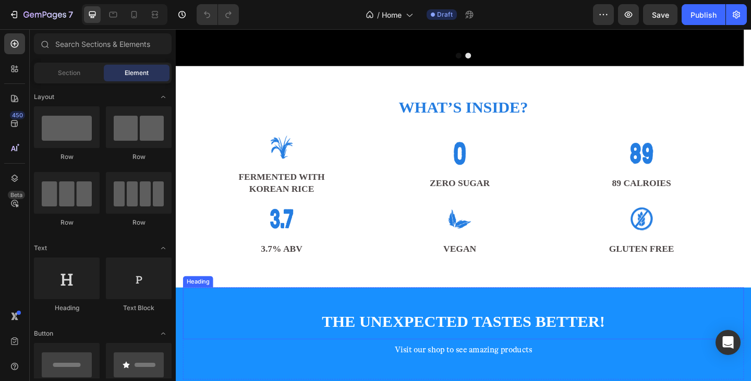
scroll to position [313, 0]
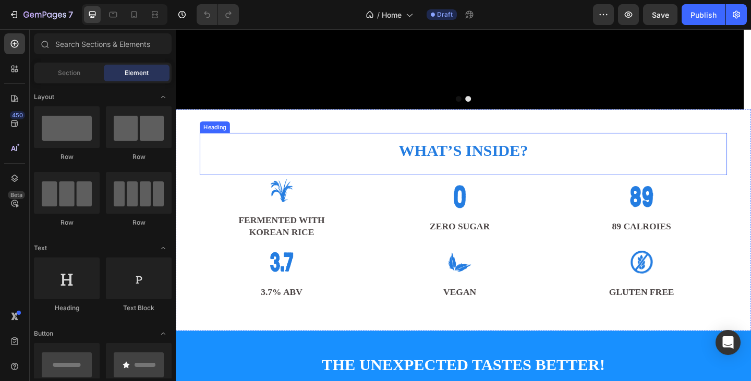
click at [690, 156] on h2 "WHAT’S INSIDE?" at bounding box center [489, 165] width 574 height 46
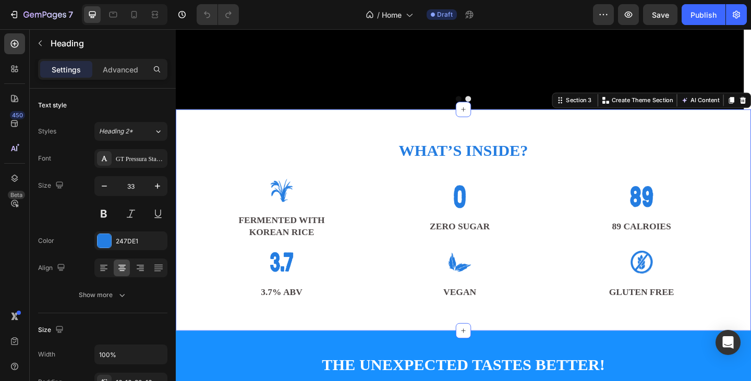
click at [685, 131] on div "WHAT’S INSIDE? Heading Image FERMENTED WITH KOREAN RICE Text block Row Image ZE…" at bounding box center [489, 237] width 626 height 241
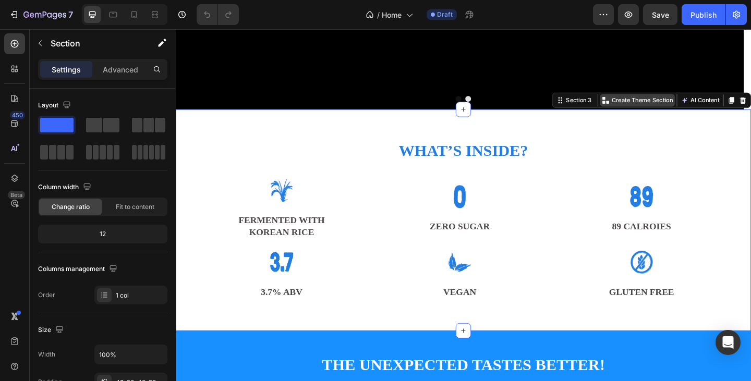
click at [687, 109] on p "Create Theme Section" at bounding box center [683, 106] width 67 height 9
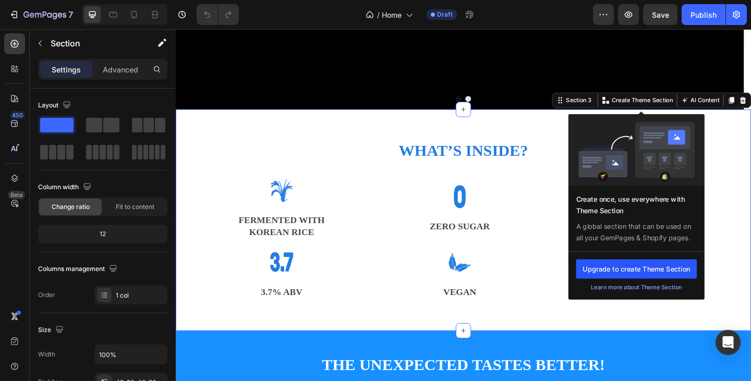
click at [696, 296] on button "Upgrade to create Theme Section" at bounding box center [677, 290] width 131 height 21
click at [692, 111] on p "Create Theme Section" at bounding box center [683, 106] width 67 height 9
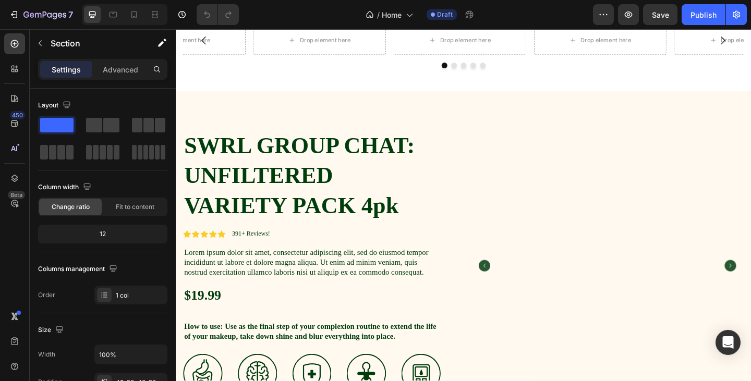
scroll to position [3183, 0]
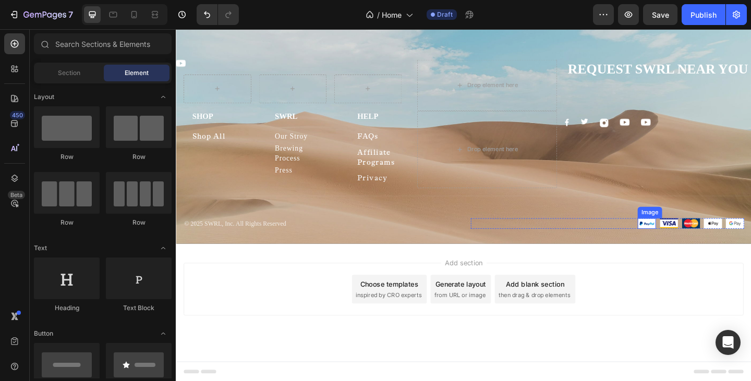
scroll to position [3369, 0]
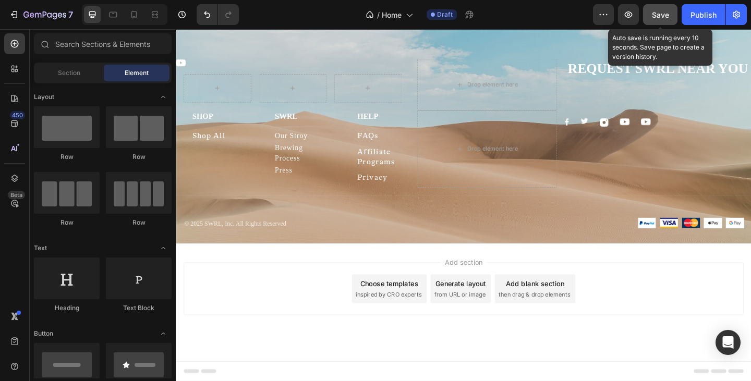
drag, startPoint x: 653, startPoint y: 16, endPoint x: 641, endPoint y: 22, distance: 14.2
click at [653, 16] on span "Save" at bounding box center [660, 14] width 17 height 9
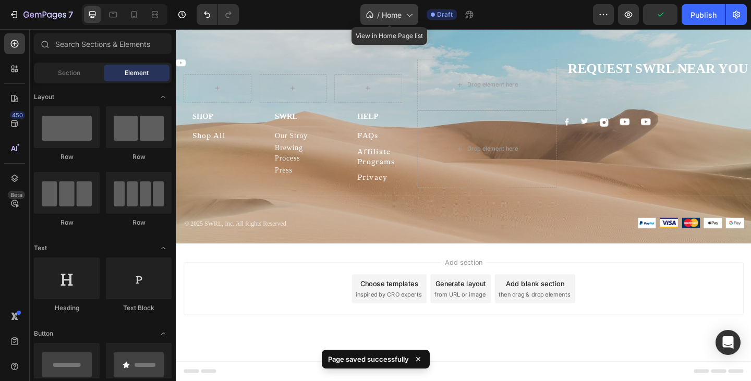
click at [408, 18] on icon at bounding box center [409, 14] width 10 height 10
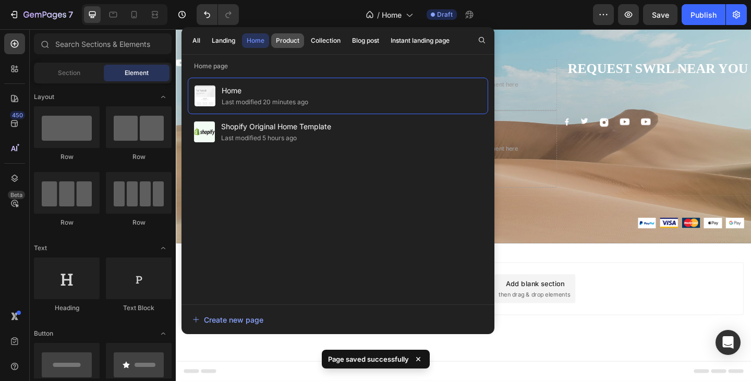
click at [306, 35] on button "Product" at bounding box center [325, 40] width 39 height 15
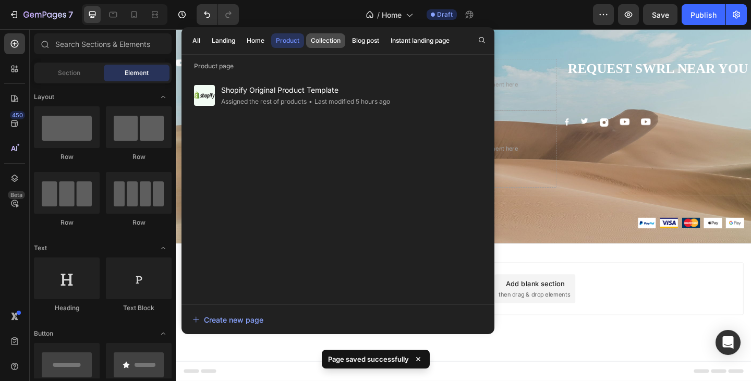
click at [317, 40] on div "Collection" at bounding box center [326, 40] width 30 height 9
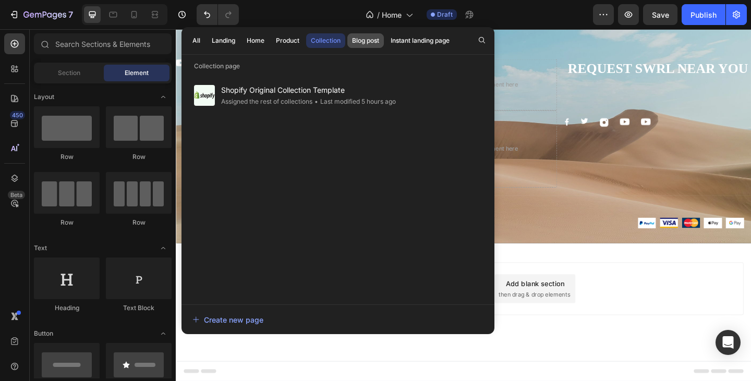
click at [366, 39] on div "Blog post" at bounding box center [365, 40] width 27 height 9
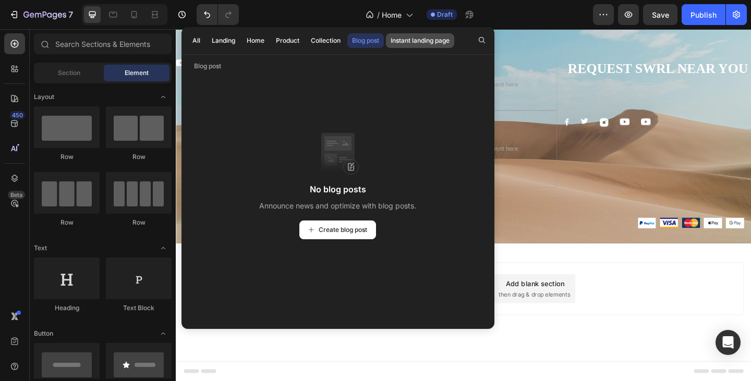
click at [429, 37] on div "Instant landing page" at bounding box center [420, 40] width 59 height 9
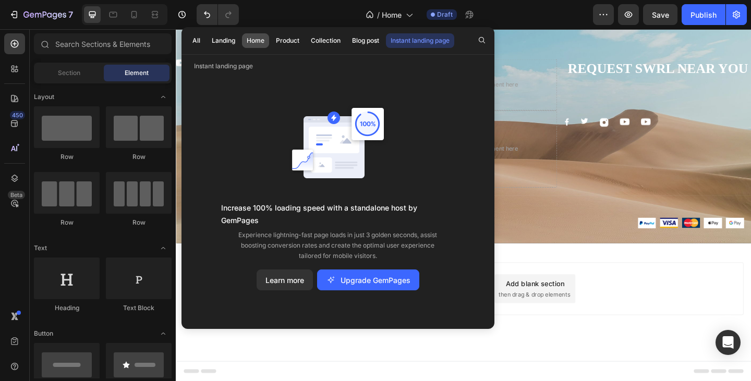
click at [255, 37] on div "Home" at bounding box center [256, 40] width 18 height 9
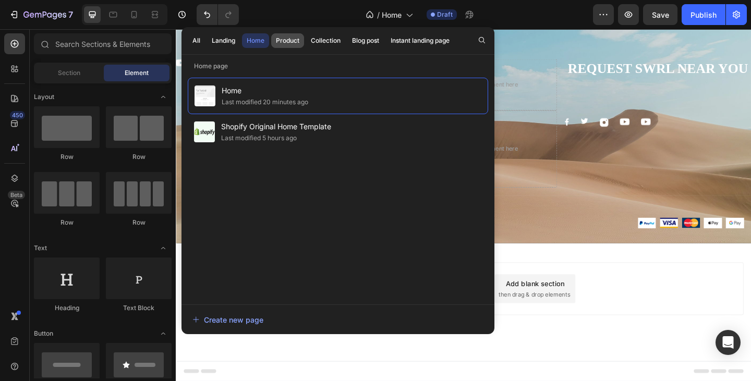
click at [286, 41] on div "Product" at bounding box center [287, 40] width 23 height 9
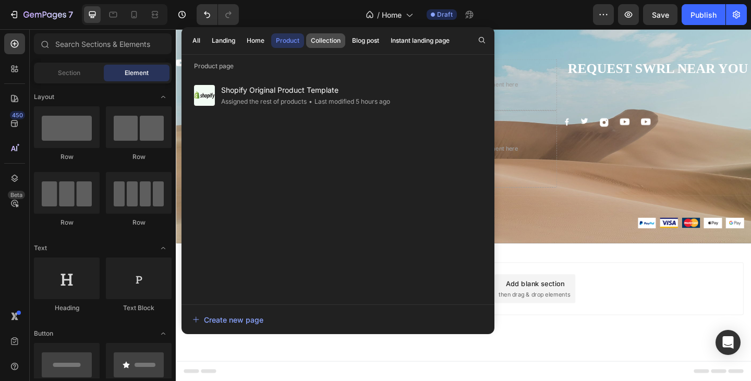
click at [325, 37] on div "Collection" at bounding box center [326, 40] width 30 height 9
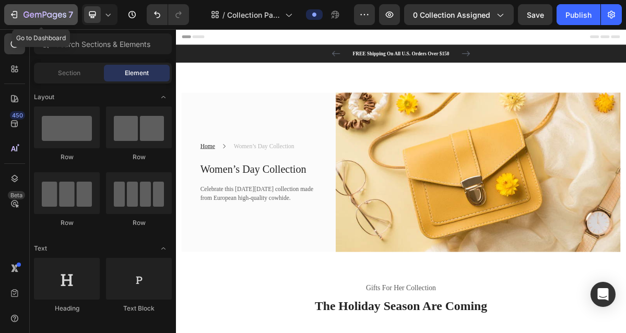
click at [16, 14] on icon "button" at bounding box center [14, 14] width 10 height 10
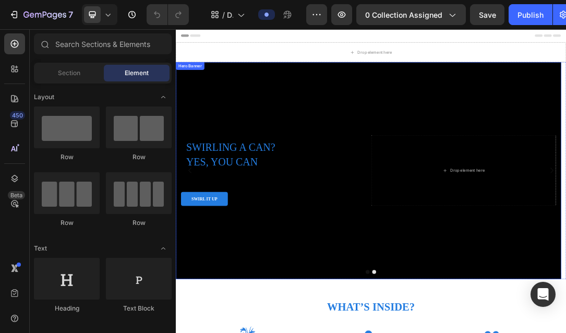
click at [472, 110] on div "Background Image" at bounding box center [485, 256] width 618 height 348
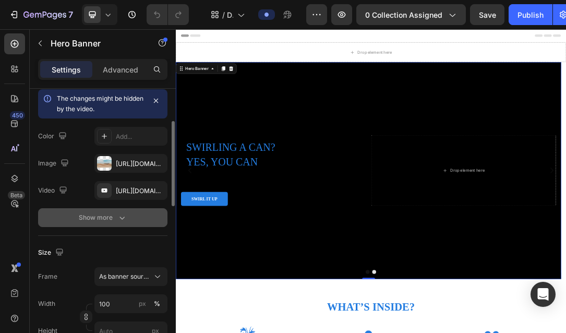
scroll to position [313, 0]
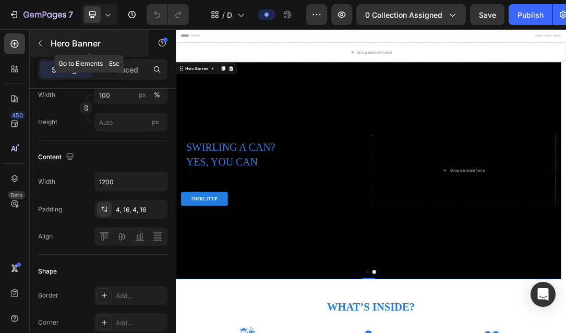
click at [37, 41] on icon "button" at bounding box center [40, 43] width 8 height 8
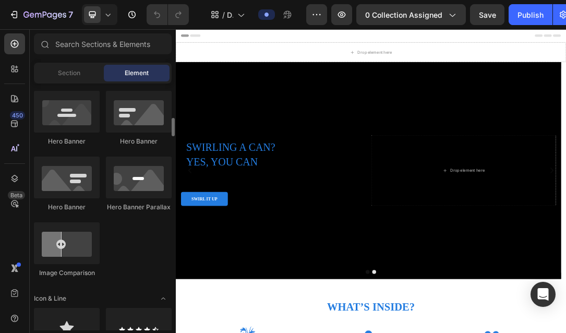
scroll to position [365, 0]
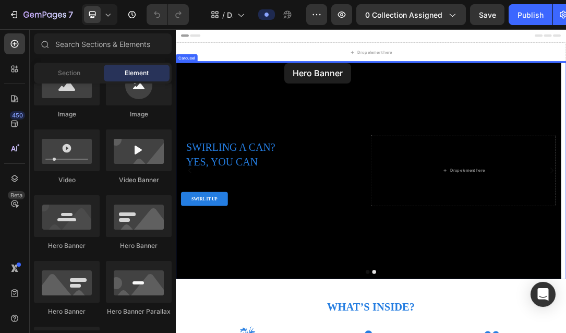
drag, startPoint x: 243, startPoint y: 250, endPoint x: 348, endPoint y: 83, distance: 197.0
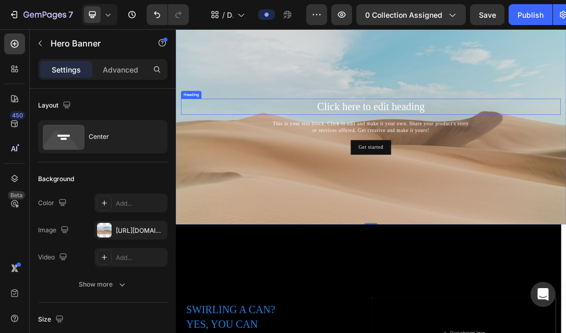
scroll to position [52, 0]
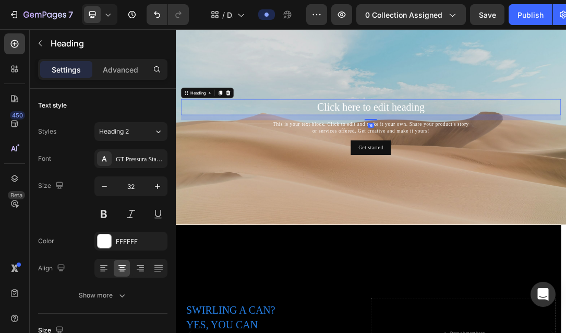
click at [558, 156] on h2 "Click here to edit heading" at bounding box center [488, 154] width 609 height 26
click at [261, 124] on div "Heading" at bounding box center [226, 131] width 85 height 17
click at [566, 185] on div "This is your text block. Click to edit and make it your own. Share your product…" at bounding box center [488, 187] width 609 height 24
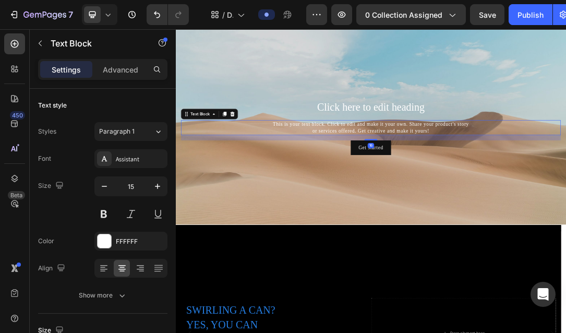
click at [268, 160] on div at bounding box center [266, 165] width 13 height 13
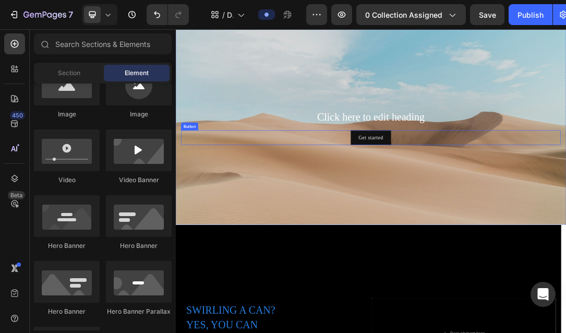
click at [611, 196] on div "Get started Button" at bounding box center [488, 203] width 609 height 23
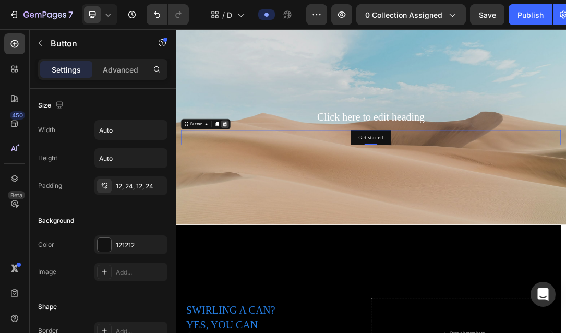
click at [258, 183] on icon at bounding box center [254, 181] width 8 height 8
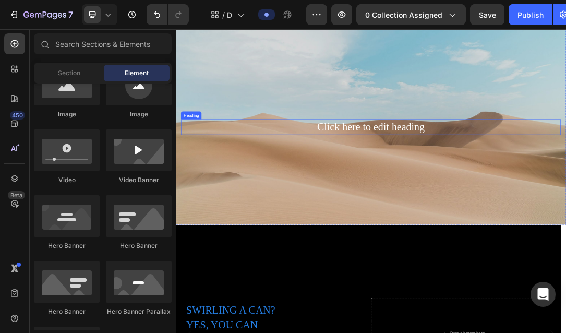
click at [451, 177] on h2 "Click here to edit heading" at bounding box center [488, 187] width 609 height 26
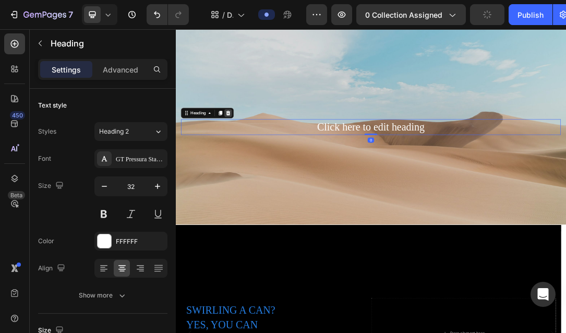
click at [264, 162] on icon at bounding box center [260, 164] width 8 height 8
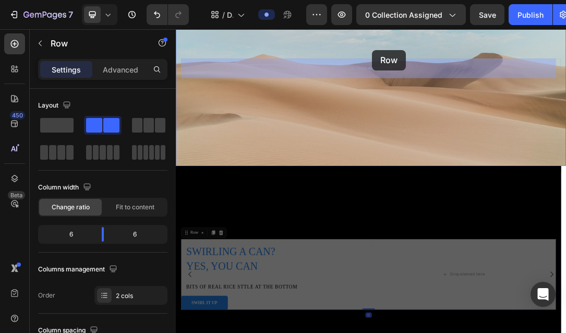
scroll to position [145, 0]
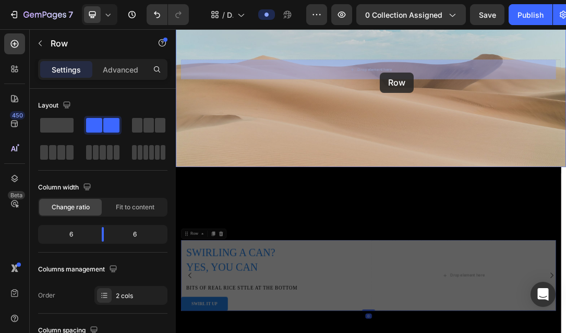
drag, startPoint x: 481, startPoint y: 374, endPoint x: 527, endPoint y: 158, distance: 221.0
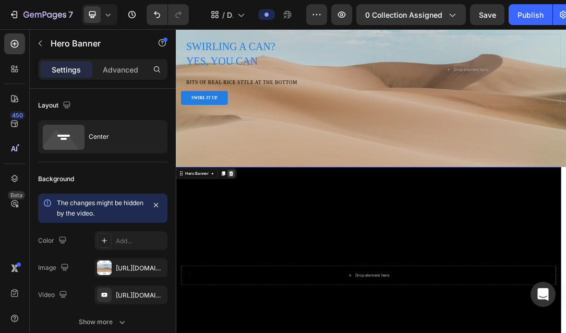
click at [266, 259] on icon at bounding box center [264, 260] width 7 height 7
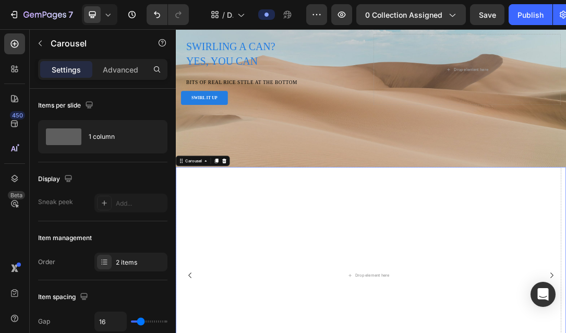
click at [252, 235] on div at bounding box center [253, 240] width 13 height 13
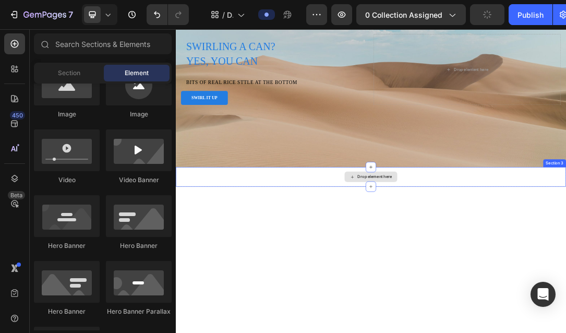
click at [334, 272] on div "Drop element here" at bounding box center [489, 265] width 626 height 31
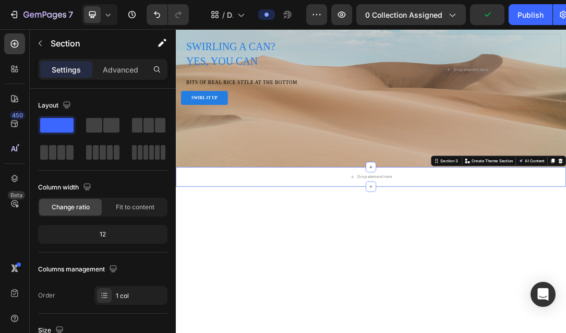
drag, startPoint x: 783, startPoint y: 238, endPoint x: 782, endPoint y: 245, distance: 6.3
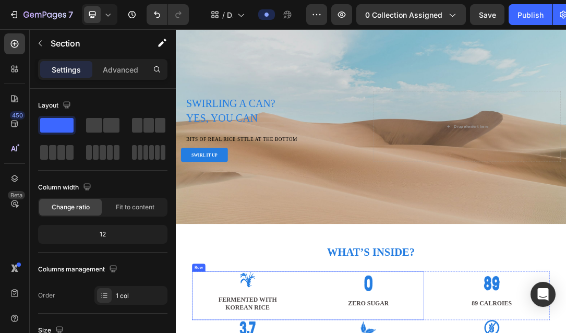
scroll to position [40, 0]
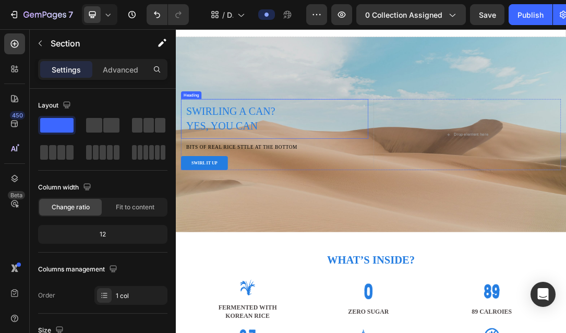
click at [247, 169] on h2 "SWIRLING A CAN? YES, YOU CAN" at bounding box center [334, 173] width 301 height 64
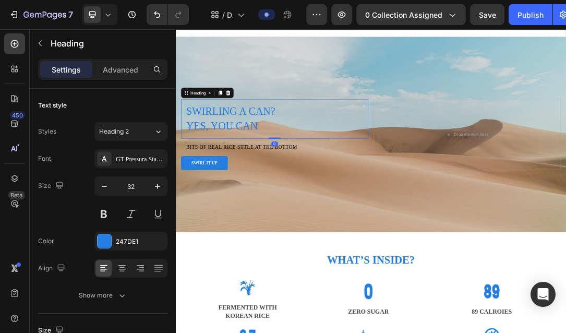
click at [247, 168] on h2 "SWIRLING A CAN? YES, YOU CAN" at bounding box center [334, 173] width 301 height 64
click at [266, 213] on p "BITS OF REAL RICE STTLE AT THE BOTTOM" at bounding box center [335, 218] width 284 height 11
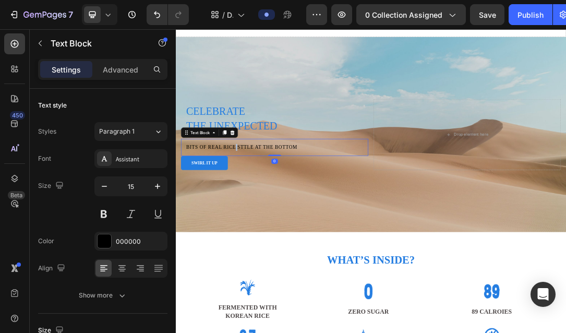
click at [266, 213] on p "BITS OF REAL RICE STTLE AT THE BOTTOM" at bounding box center [335, 218] width 284 height 11
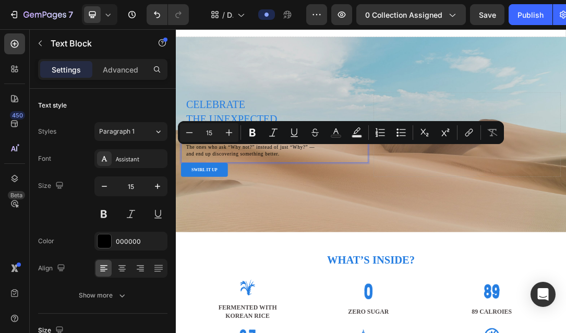
scroll to position [23, 0]
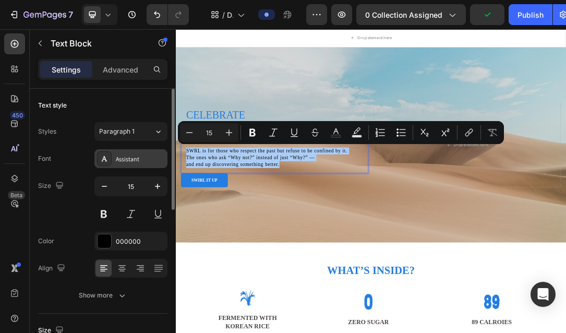
click at [124, 159] on div "Assistant" at bounding box center [140, 158] width 49 height 9
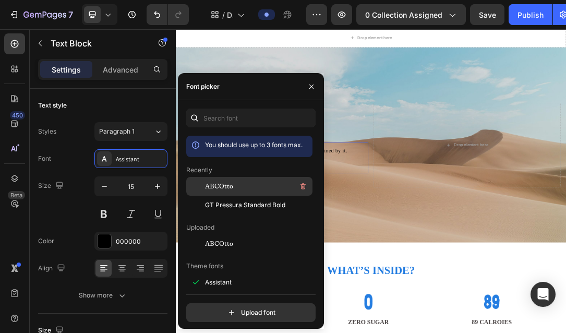
click at [220, 183] on span "ABCOtto" at bounding box center [219, 186] width 28 height 9
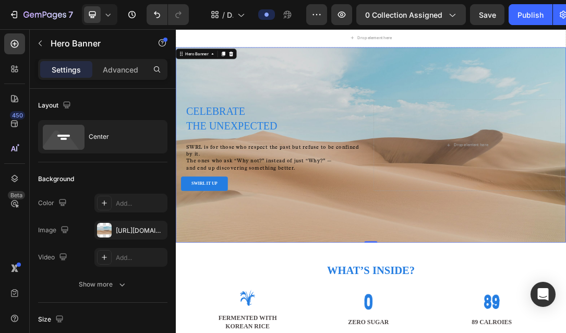
click at [495, 332] on div "Background Image" at bounding box center [489, 214] width 626 height 313
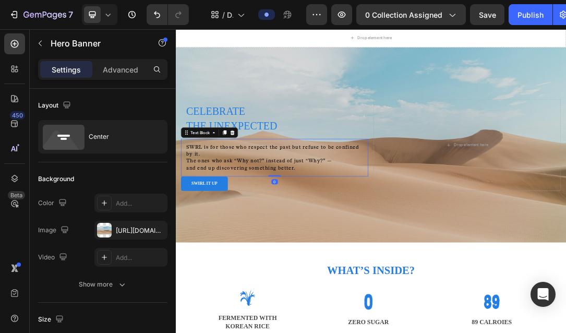
click at [313, 253] on p "SWRL is for those who respect the past but refuse to be confined by it. The one…" at bounding box center [335, 235] width 284 height 44
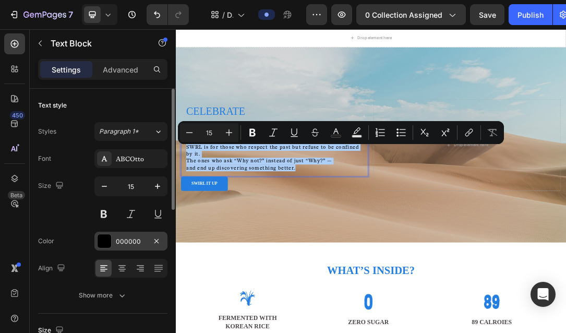
click at [102, 243] on div at bounding box center [105, 241] width 14 height 14
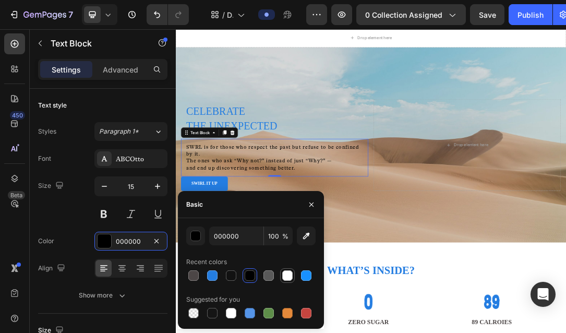
click at [287, 277] on div at bounding box center [287, 275] width 10 height 10
type input "FFFFFF"
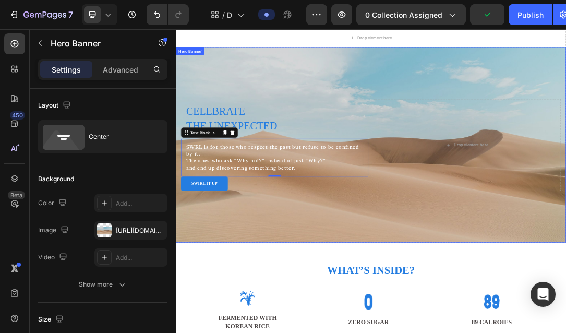
click at [625, 320] on div "Background Image" at bounding box center [489, 214] width 626 height 313
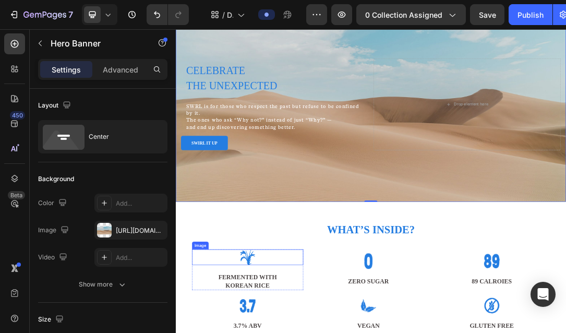
scroll to position [128, 0]
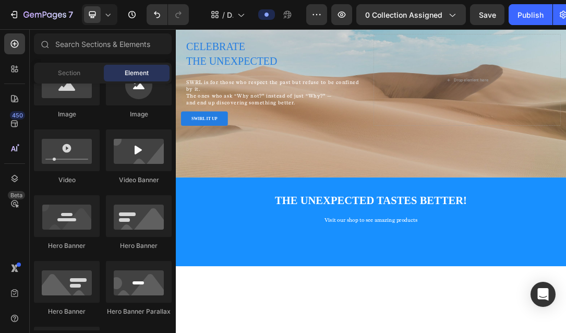
scroll to position [313, 0]
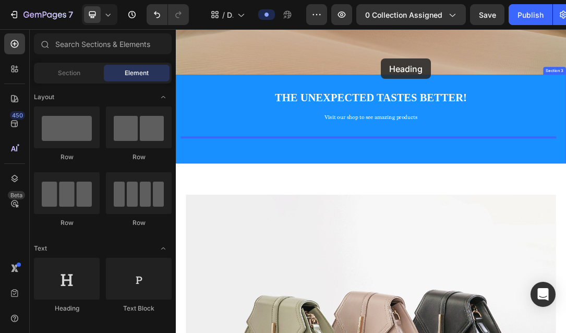
scroll to position [213, 0]
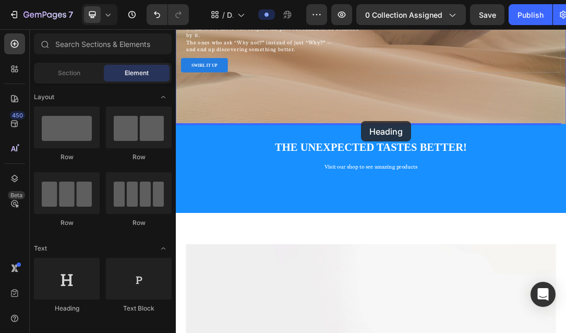
drag, startPoint x: 243, startPoint y: 313, endPoint x: 473, endPoint y: 177, distance: 267.4
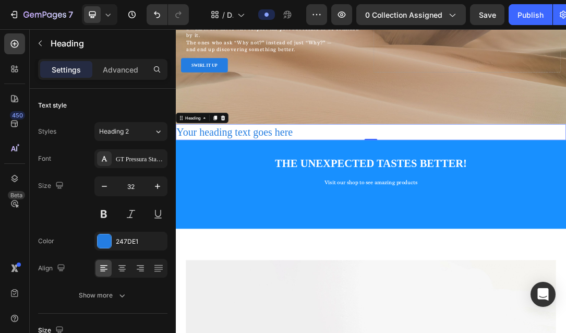
click at [324, 175] on div "Background Image" at bounding box center [489, 25] width 626 height 313
click at [315, 188] on h2 "Your heading text goes here" at bounding box center [489, 195] width 626 height 26
click at [126, 271] on icon at bounding box center [122, 268] width 10 height 10
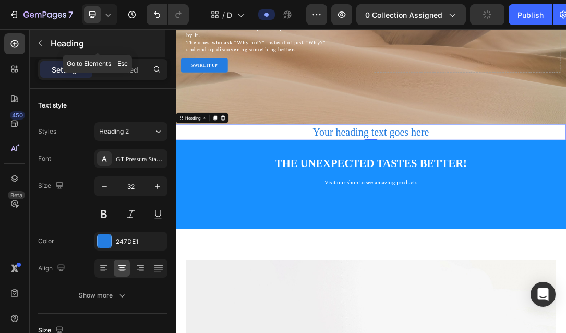
click at [43, 50] on button "button" at bounding box center [40, 43] width 17 height 17
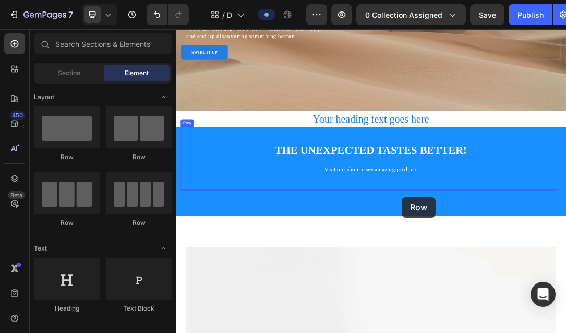
scroll to position [262, 0]
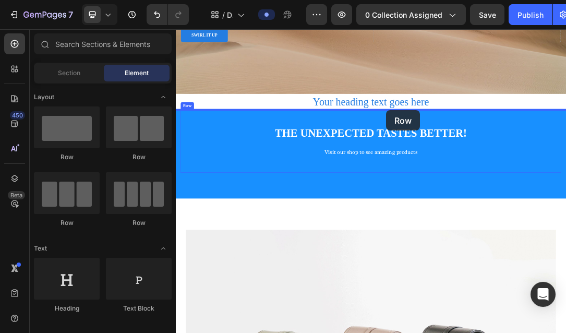
drag, startPoint x: 243, startPoint y: 228, endPoint x: 513, endPoint y: 160, distance: 279.2
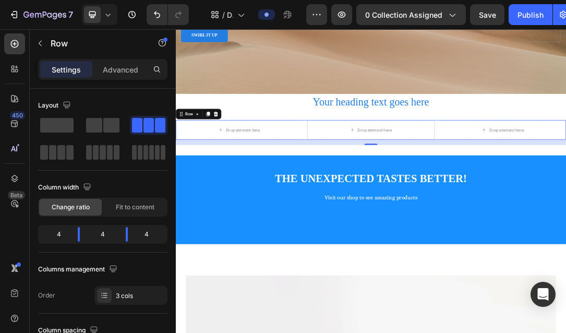
click at [381, 196] on div "Drop element here Drop element here Drop element here Row 16" at bounding box center [489, 190] width 626 height 31
click at [231, 165] on div at bounding box center [227, 165] width 13 height 13
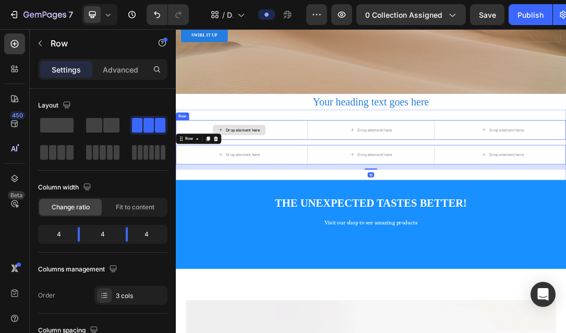
scroll to position [313, 0]
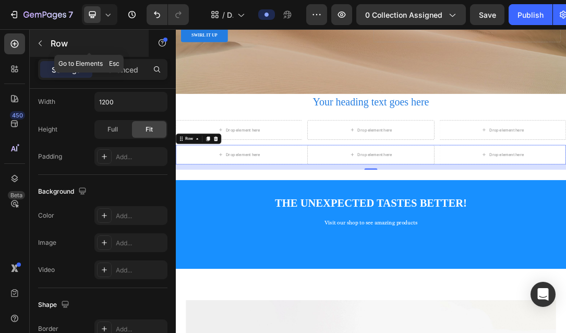
click at [55, 46] on p "Row" at bounding box center [95, 43] width 89 height 13
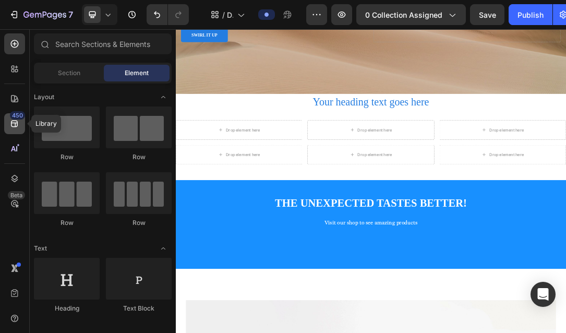
click at [11, 118] on div "450" at bounding box center [17, 115] width 15 height 8
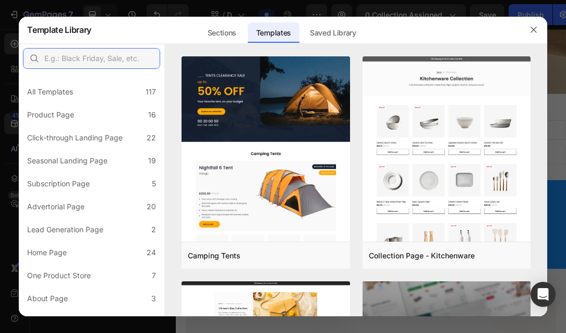
click at [107, 62] on input "text" at bounding box center [91, 58] width 137 height 21
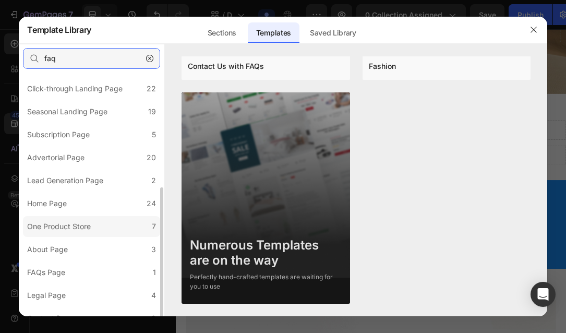
scroll to position [0, 0]
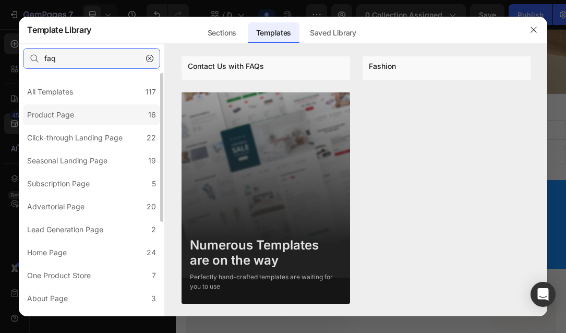
type input "faq"
click at [86, 116] on label "Product Page 16" at bounding box center [91, 114] width 137 height 21
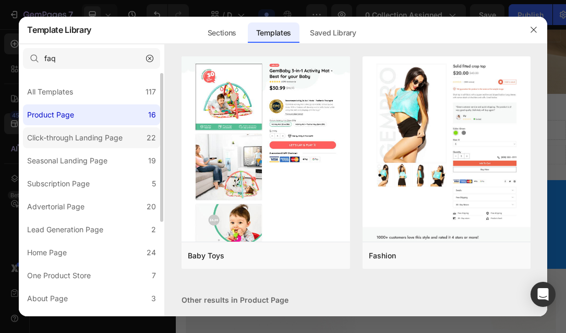
click at [103, 137] on div "Click-through Landing Page" at bounding box center [74, 137] width 95 height 13
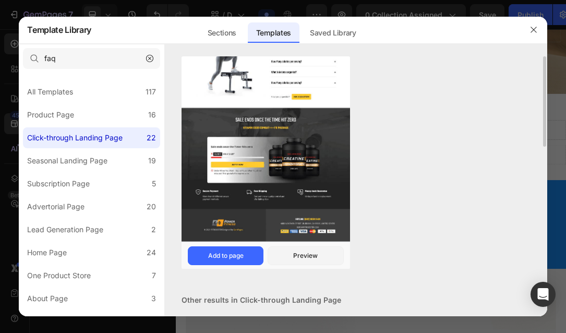
scroll to position [157, 0]
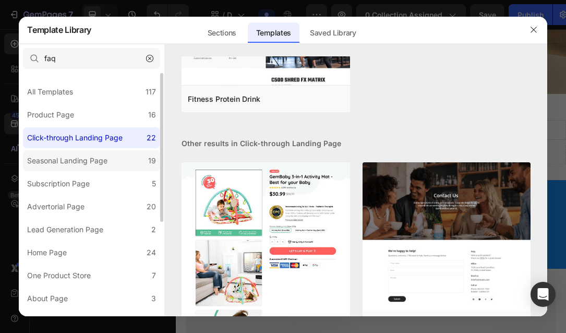
click at [78, 160] on div "Seasonal Landing Page" at bounding box center [67, 160] width 80 height 13
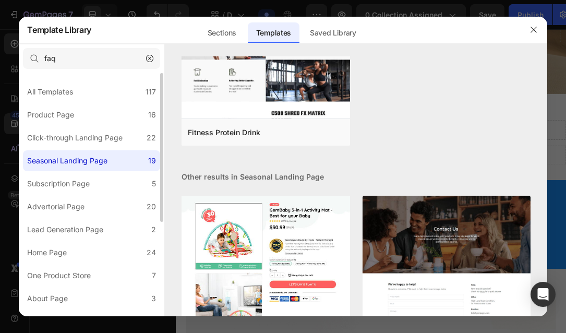
scroll to position [0, 0]
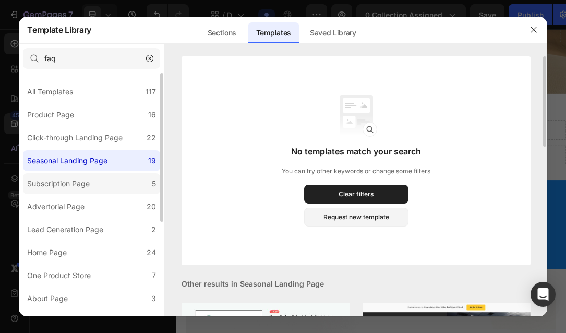
click at [78, 182] on div "Subscription Page" at bounding box center [58, 183] width 63 height 13
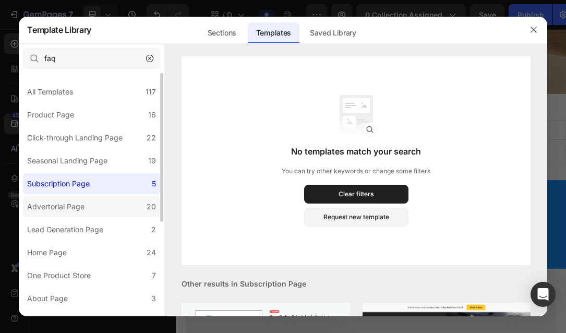
click at [78, 209] on div "Advertorial Page" at bounding box center [55, 206] width 57 height 13
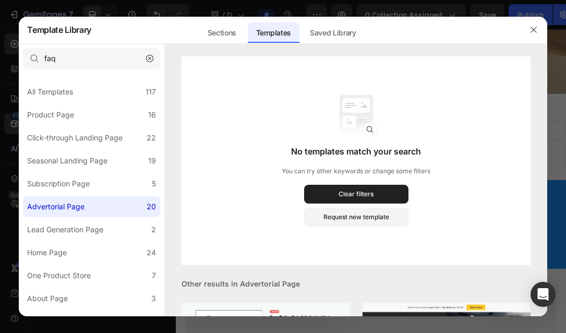
click at [152, 56] on icon "button" at bounding box center [149, 58] width 7 height 7
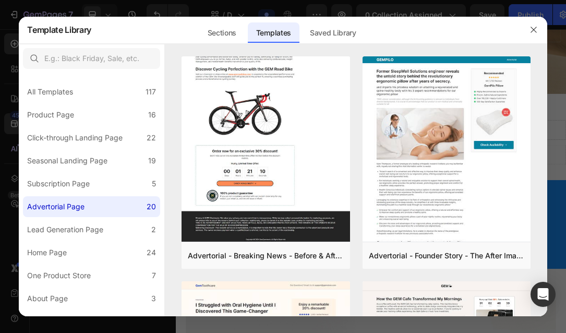
scroll to position [261, 0]
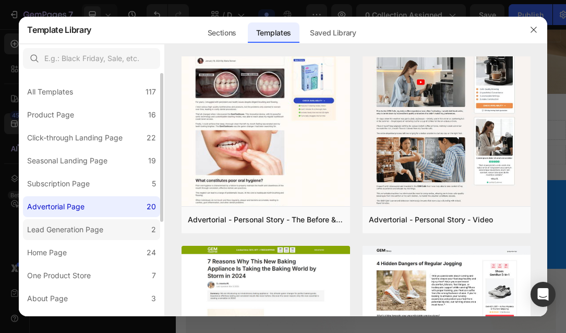
click at [58, 229] on div "Lead Generation Page" at bounding box center [65, 229] width 76 height 13
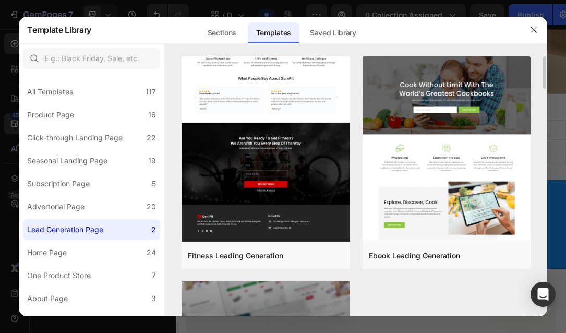
scroll to position [189, 0]
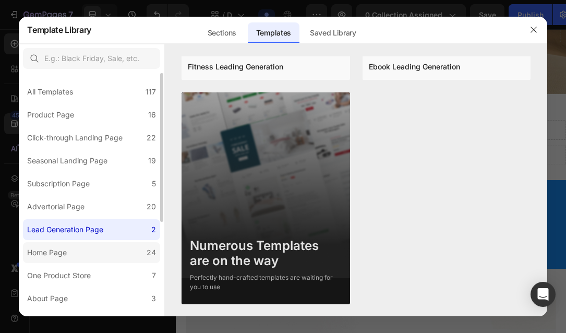
click at [82, 257] on label "Home Page 24" at bounding box center [91, 252] width 137 height 21
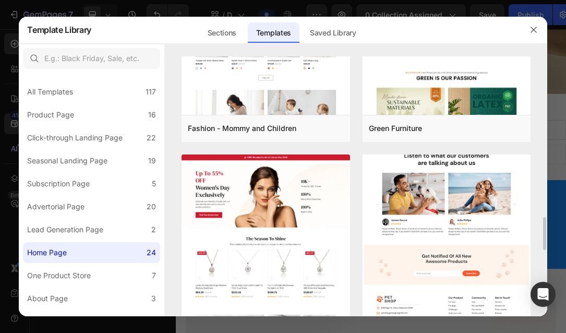
scroll to position [1357, 0]
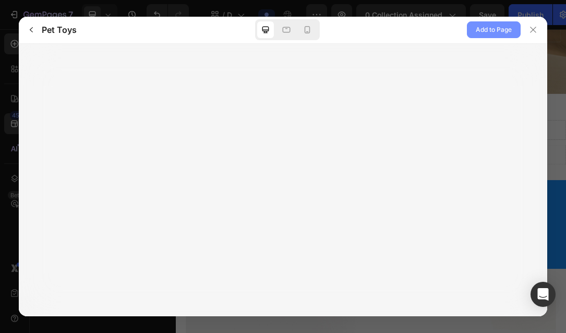
click at [509, 30] on span "Add to Page" at bounding box center [494, 29] width 36 height 13
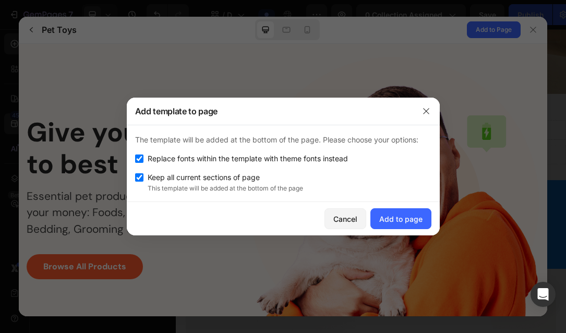
scroll to position [0, 0]
click at [271, 161] on span "Replace fonts within the template with theme fonts instead" at bounding box center [248, 158] width 200 height 13
checkbox input "false"
click at [419, 218] on div "Add to page" at bounding box center [400, 218] width 43 height 11
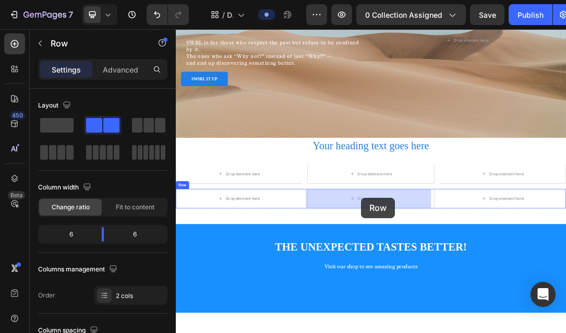
scroll to position [198, 0]
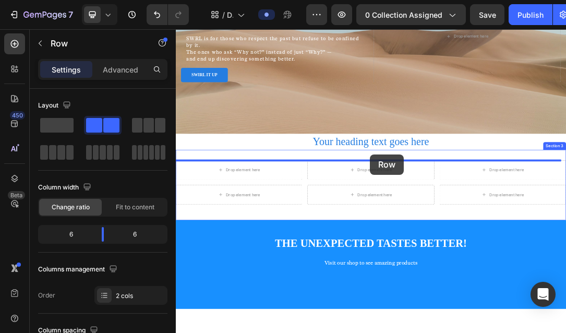
drag, startPoint x: 482, startPoint y: 432, endPoint x: 487, endPoint y: 230, distance: 201.5
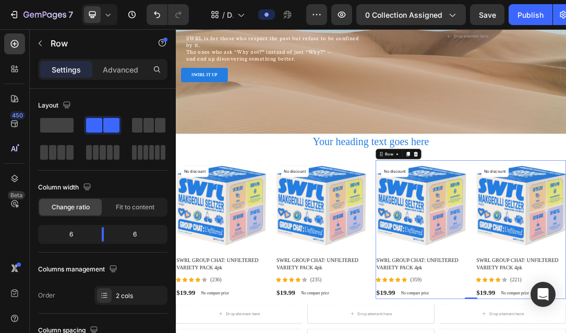
scroll to position [313, 0]
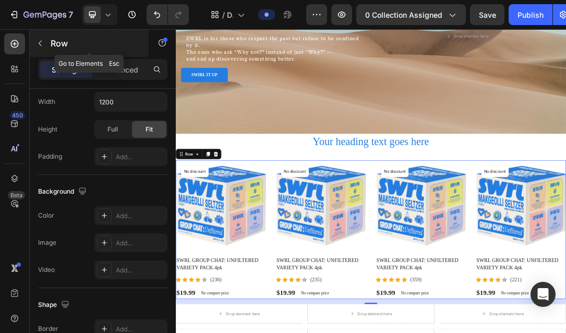
click at [39, 43] on icon "button" at bounding box center [40, 44] width 3 height 6
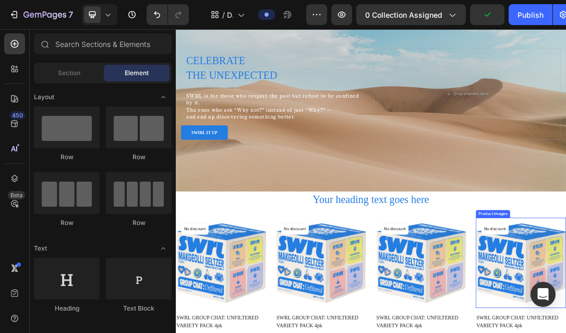
scroll to position [157, 0]
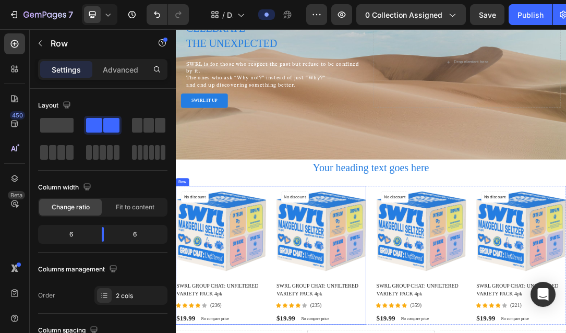
click at [137, 127] on span at bounding box center [137, 125] width 10 height 15
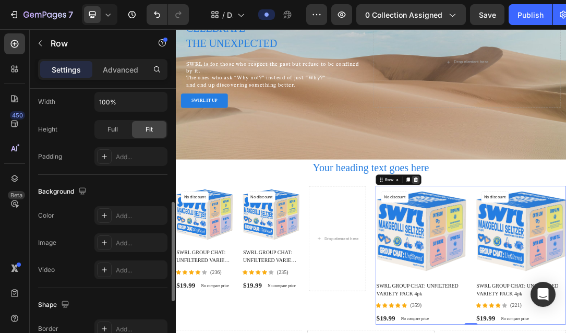
click at [558, 272] on icon at bounding box center [561, 270] width 7 height 7
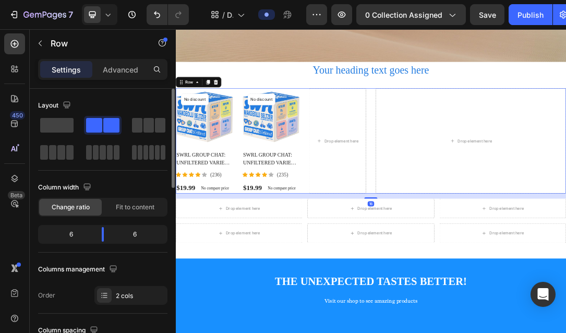
drag, startPoint x: 69, startPoint y: 125, endPoint x: 110, endPoint y: 122, distance: 40.3
click at [69, 125] on span at bounding box center [56, 125] width 33 height 15
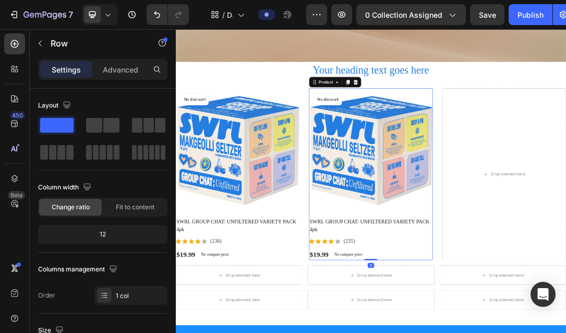
click at [578, 332] on div "Product Images No discount Not be displayed when published Product Badge Row SW…" at bounding box center [489, 262] width 198 height 276
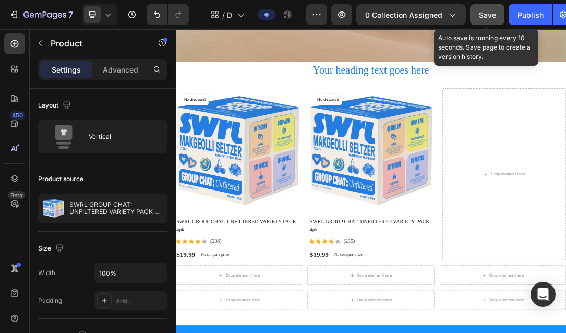
click at [492, 8] on button "Save" at bounding box center [487, 14] width 34 height 21
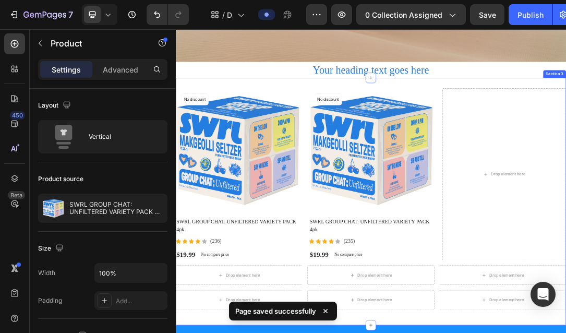
click at [327, 116] on div "Product Images No discount Not be displayed when published Product Badge Row SW…" at bounding box center [489, 305] width 626 height 397
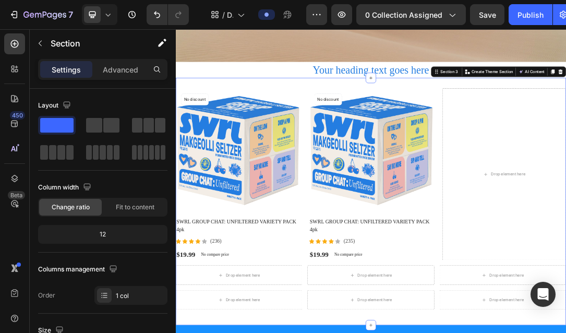
click at [569, 114] on div "Product Images No discount Not be displayed when published Product Badge Row SW…" at bounding box center [489, 305] width 626 height 397
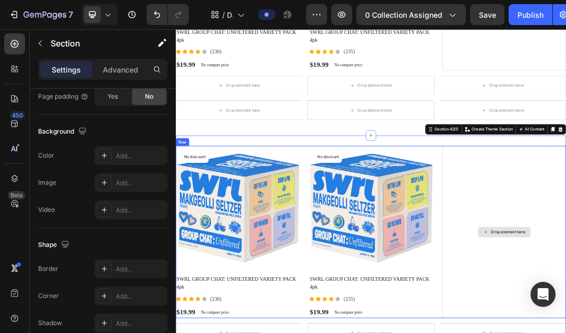
scroll to position [540, 0]
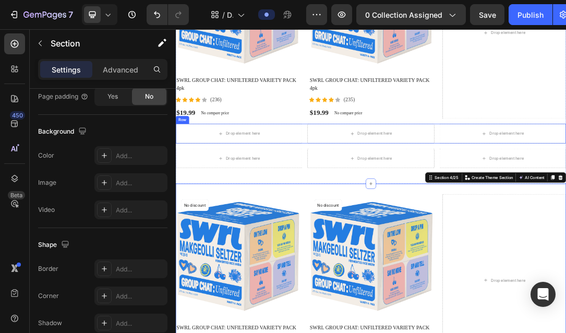
click at [589, 198] on div "Drop element here Drop element here Drop element here Row" at bounding box center [489, 196] width 626 height 31
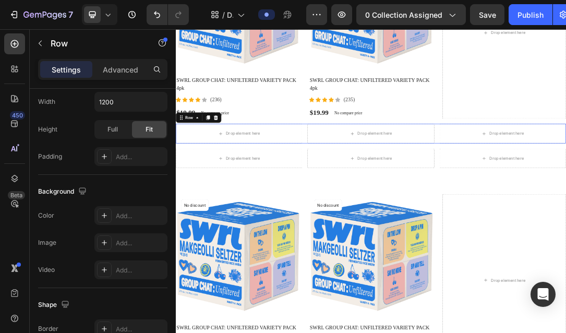
scroll to position [0, 0]
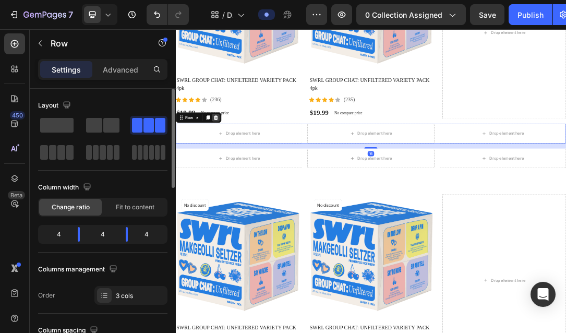
click at [239, 168] on icon at bounding box center [240, 171] width 7 height 7
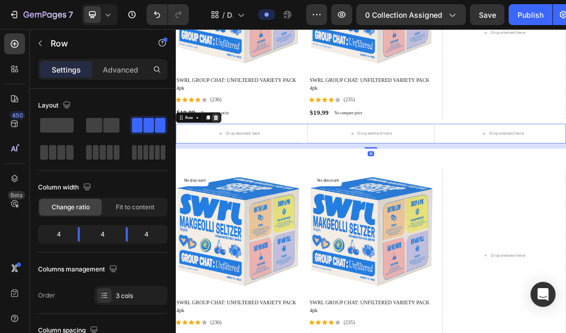
click at [243, 167] on icon at bounding box center [240, 171] width 8 height 8
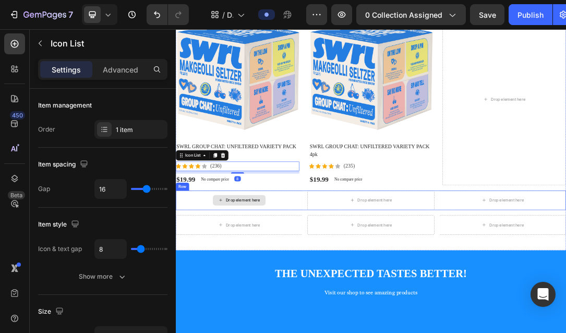
scroll to position [749, 0]
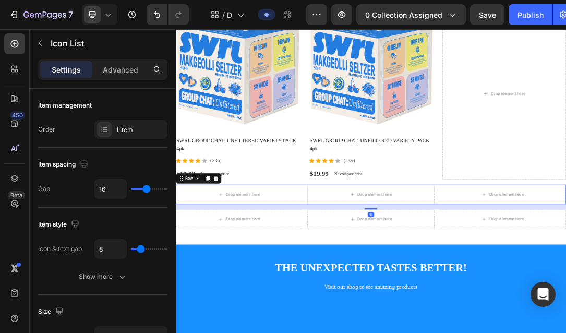
click at [591, 292] on div "Drop element here Drop element here Drop element here Row 16" at bounding box center [489, 294] width 626 height 31
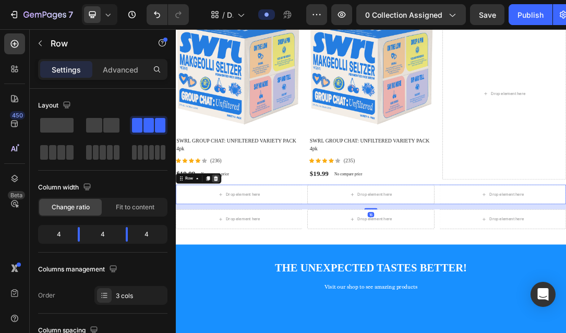
click at [239, 267] on icon at bounding box center [240, 269] width 8 height 8
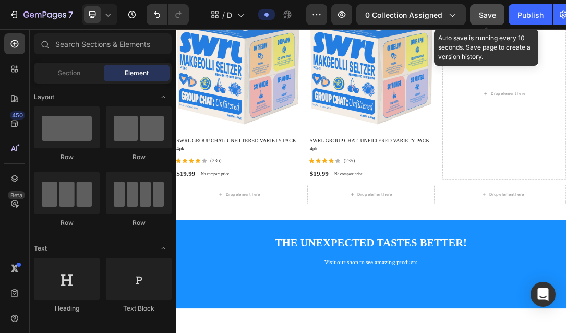
click at [485, 7] on button "Save" at bounding box center [487, 14] width 34 height 21
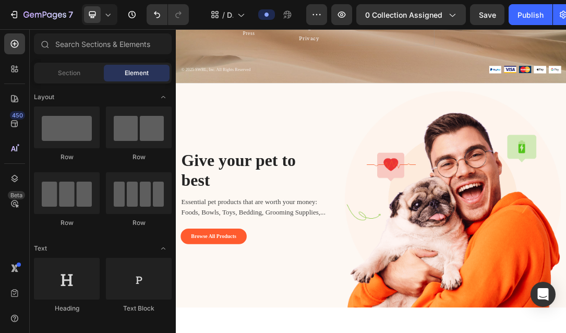
scroll to position [3514, 0]
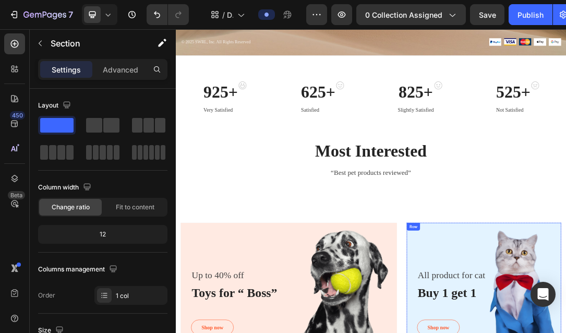
scroll to position [3775, 0]
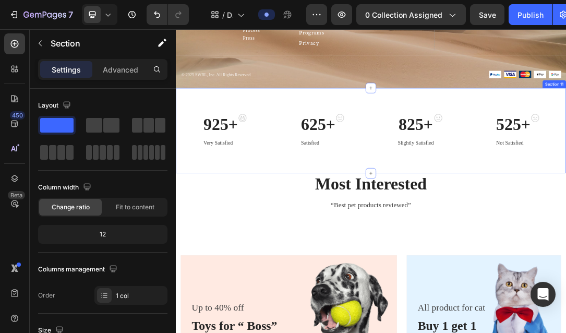
click at [625, 246] on div "925+ Heading Very Satisfied Text block Image Row 625+ Heading Satisfied Text bl…" at bounding box center [489, 192] width 626 height 136
click at [625, 135] on div "925+ Heading Very Satisfied Text block Image Row 625+ Heading Satisfied Text bl…" at bounding box center [489, 192] width 626 height 136
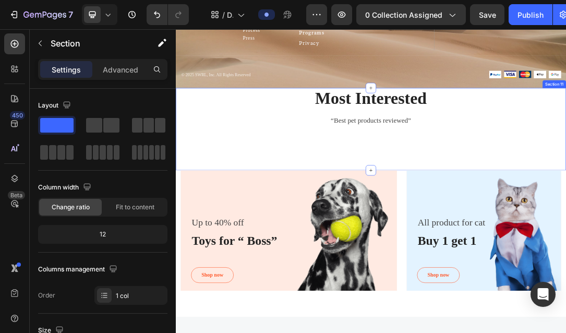
click at [625, 198] on div "Most Interested Heading “Best pet products reviewed” Text block Row" at bounding box center [489, 169] width 611 height 90
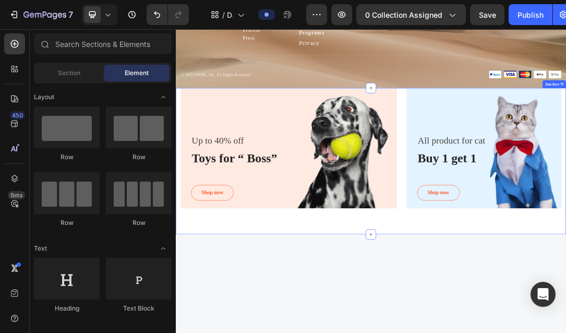
click at [625, 332] on div "Up to 40% off Text block Toys for “ Boss” Heading Shop now Button Row Hero Bann…" at bounding box center [489, 241] width 626 height 235
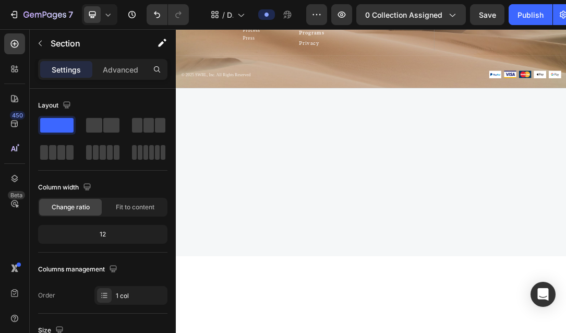
click at [625, 332] on div at bounding box center [489, 258] width 611 height 186
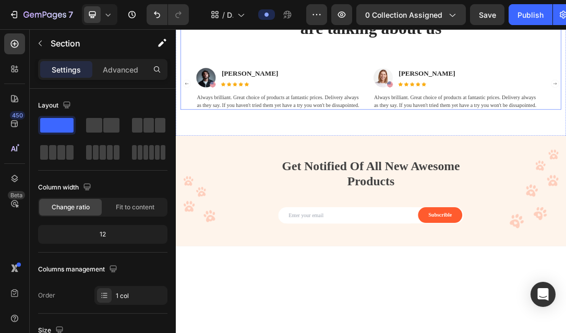
scroll to position [4349, 0]
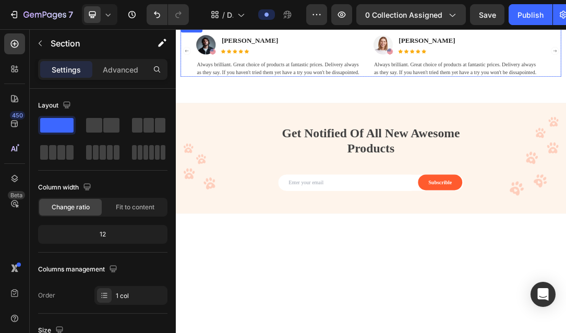
click at [477, 106] on div "Image Image [PERSON_NAME] Text block Icon Icon Icon Icon Icon Icon List Hoz Row…" at bounding box center [489, 63] width 560 height 83
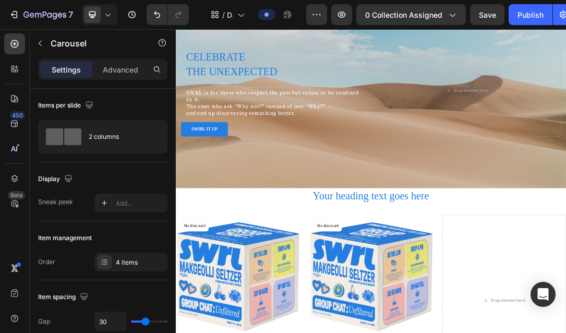
scroll to position [43, 0]
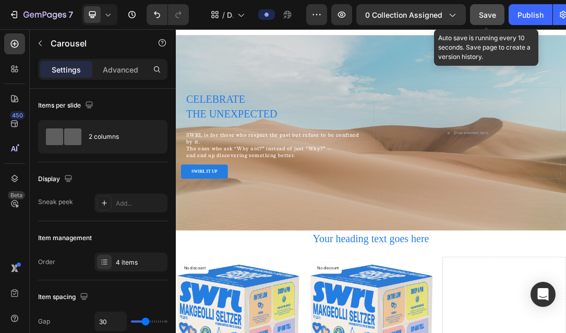
click at [480, 21] on button "Save" at bounding box center [487, 14] width 34 height 21
